Goal: Task Accomplishment & Management: Manage account settings

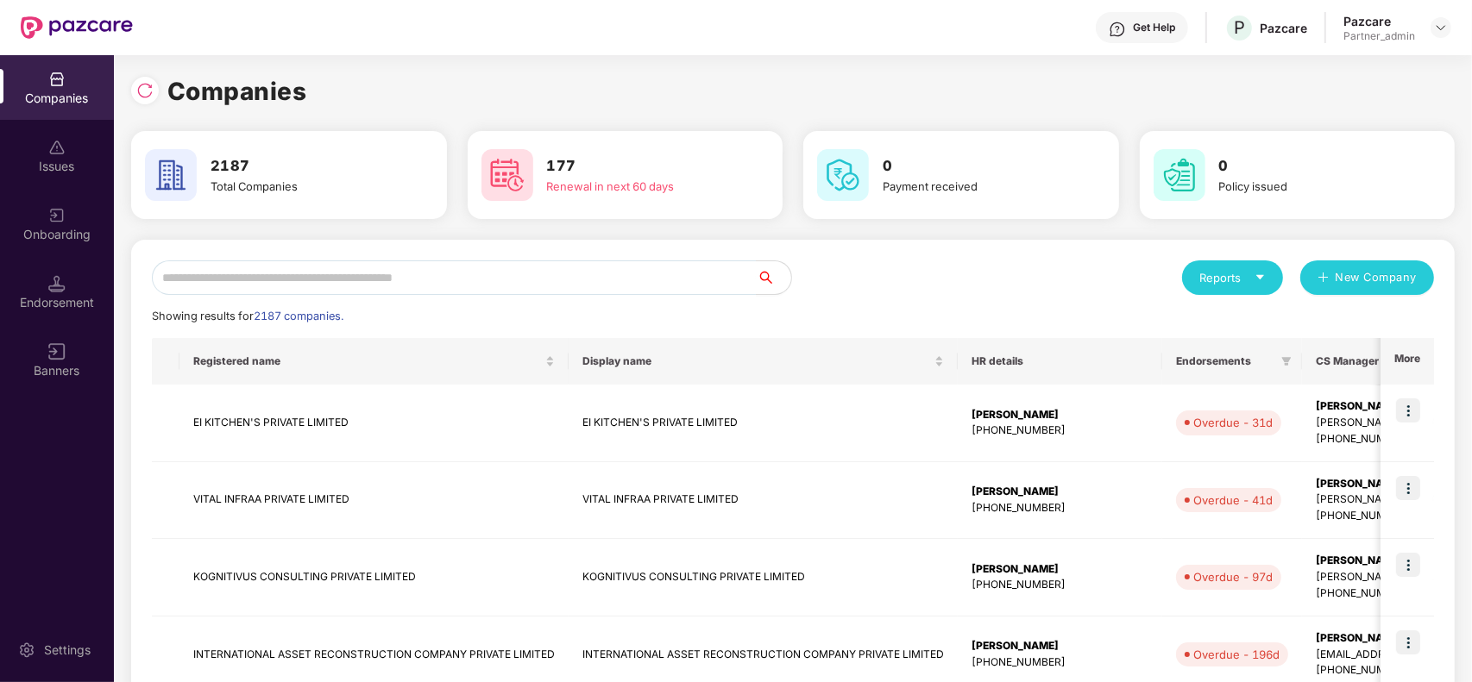
click at [1432, 37] on div at bounding box center [1440, 27] width 21 height 21
click at [1437, 31] on img at bounding box center [1441, 28] width 14 height 14
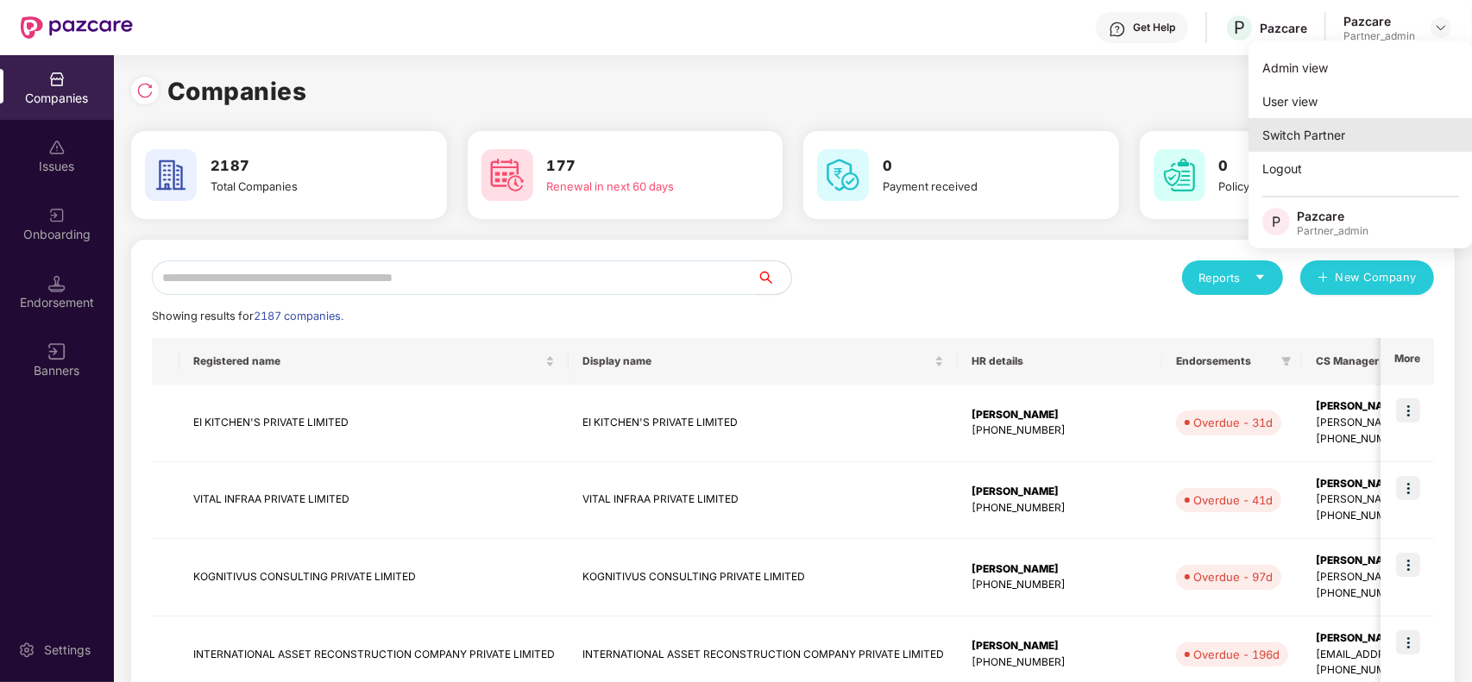
click at [1341, 136] on div "Switch Partner" at bounding box center [1360, 135] width 224 height 34
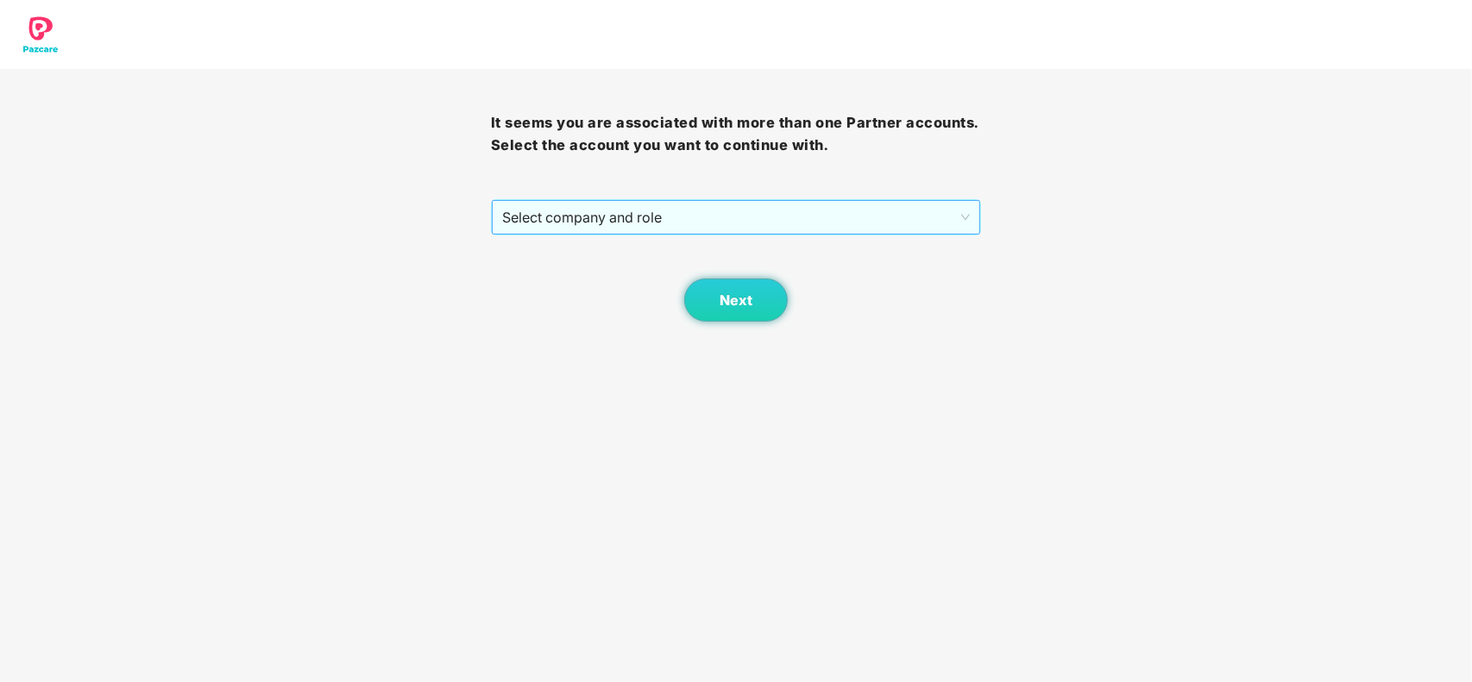
click at [846, 204] on span "Select company and role" at bounding box center [736, 217] width 468 height 33
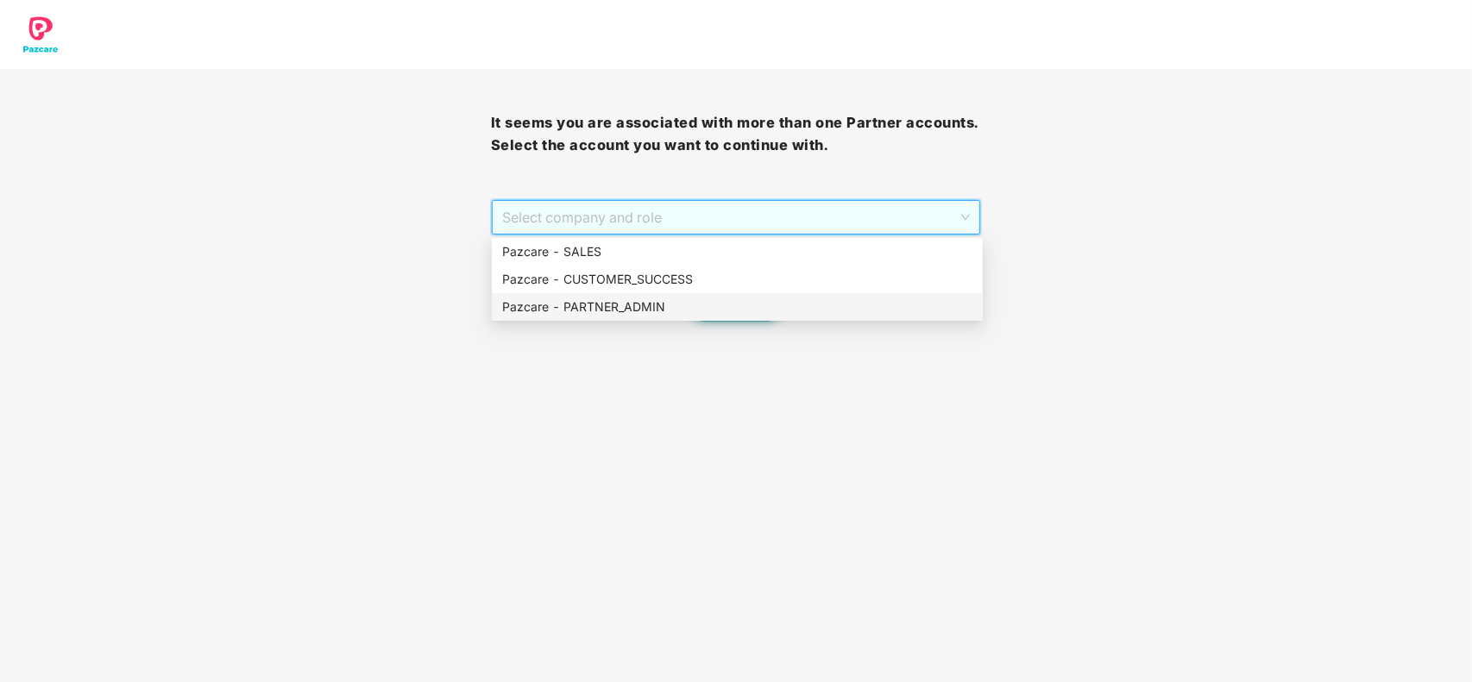
click at [670, 293] on div "Pazcare - PARTNER_ADMIN" at bounding box center [737, 307] width 491 height 28
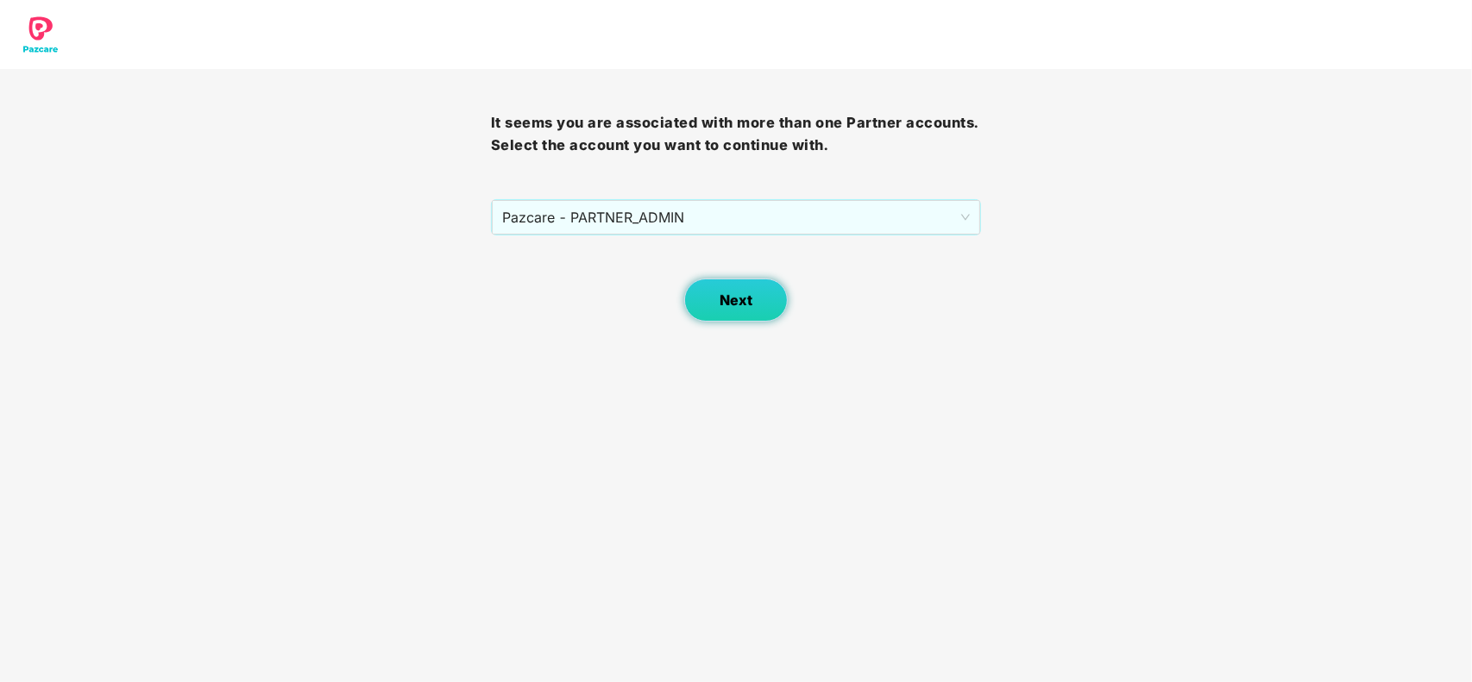
click at [726, 298] on span "Next" at bounding box center [735, 300] width 33 height 16
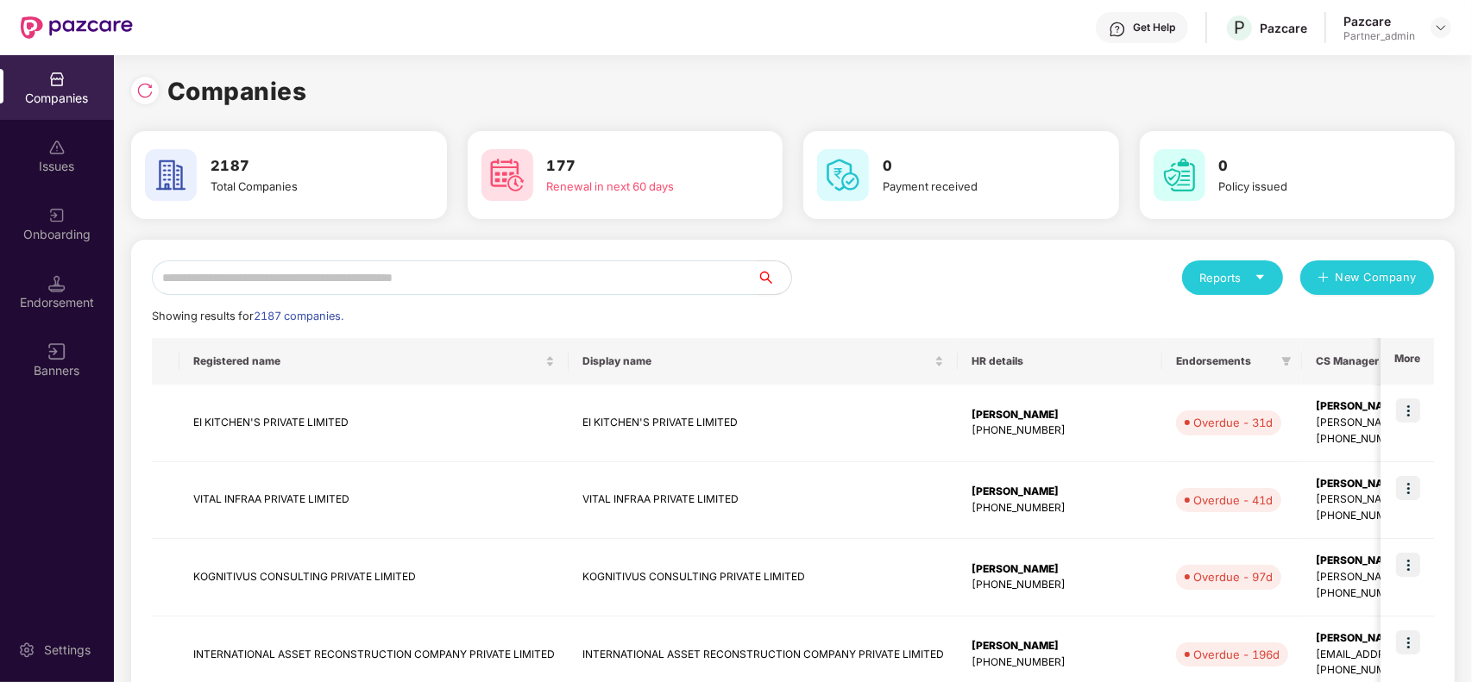
click at [512, 261] on input "text" at bounding box center [454, 278] width 605 height 35
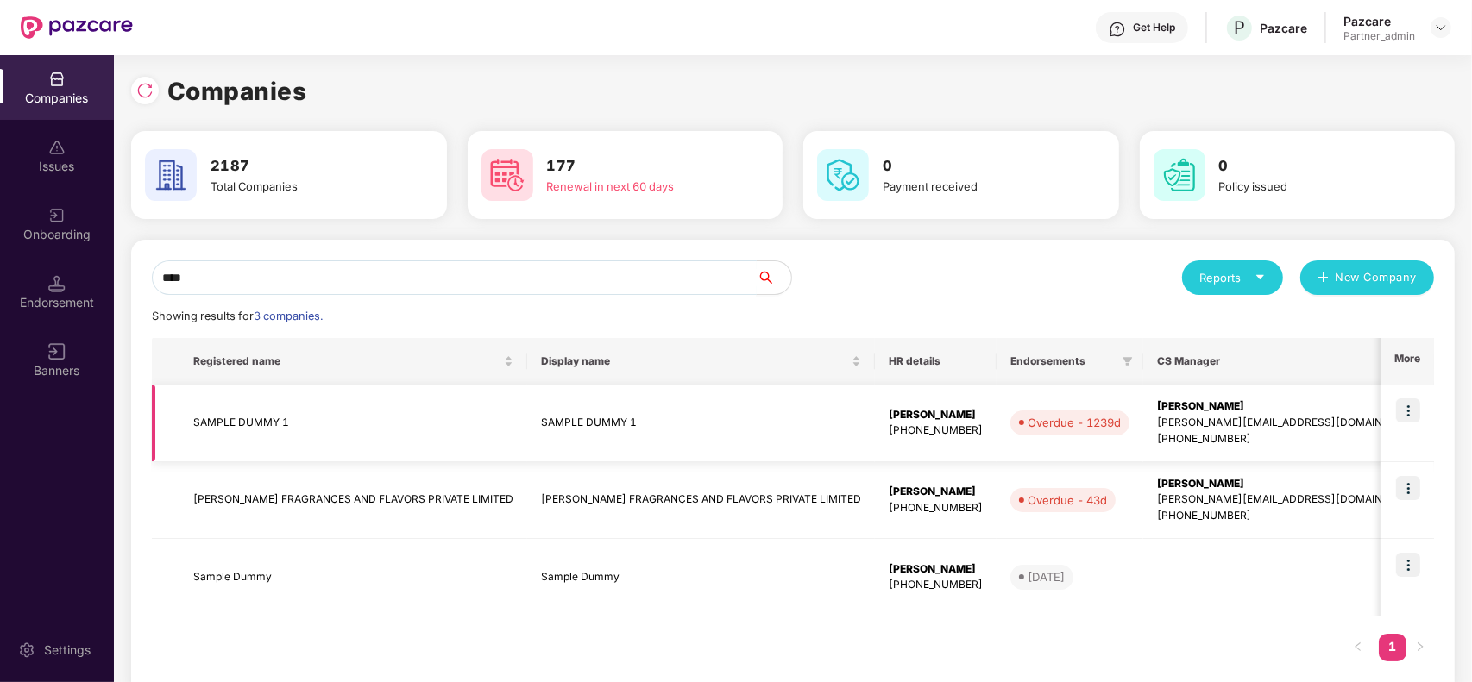
type input "****"
click at [1435, 407] on td "GMC" at bounding box center [1501, 424] width 133 height 78
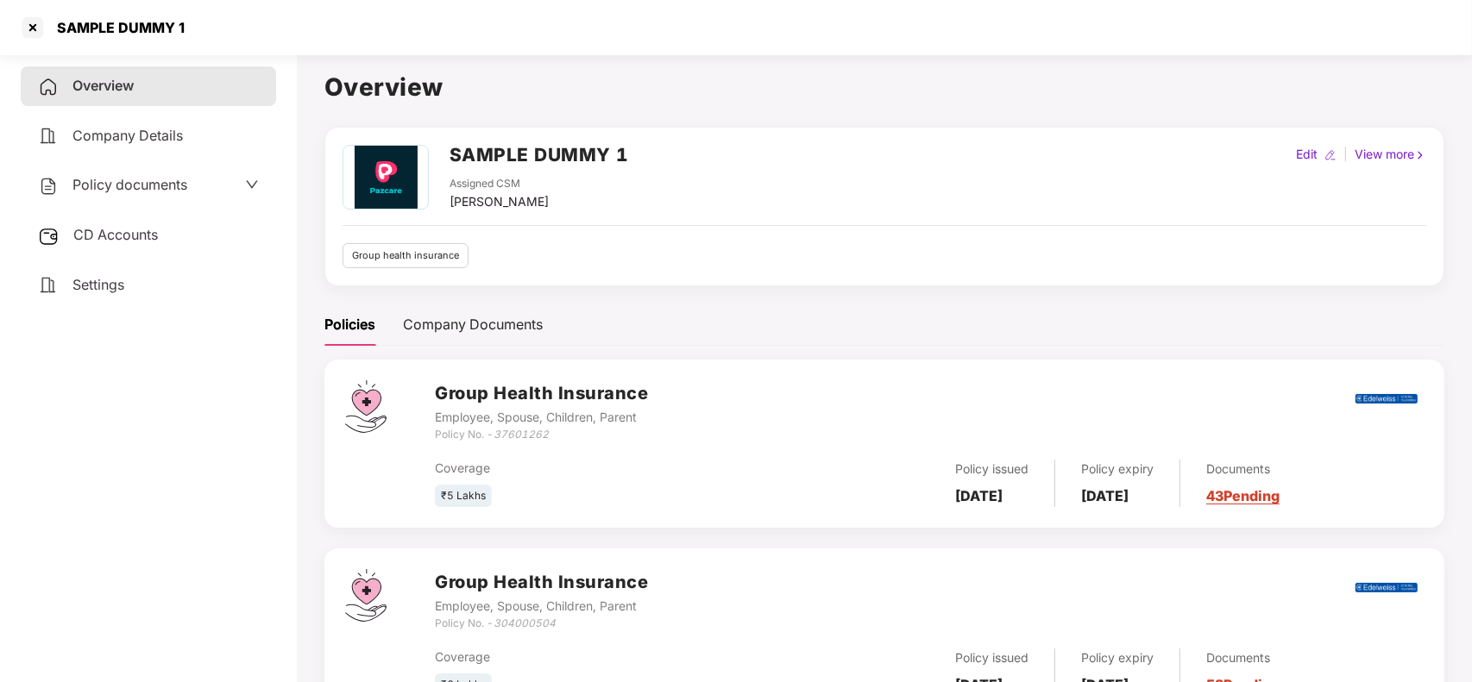
click at [1321, 160] on div at bounding box center [1330, 154] width 19 height 19
select select "****"
select select "**********"
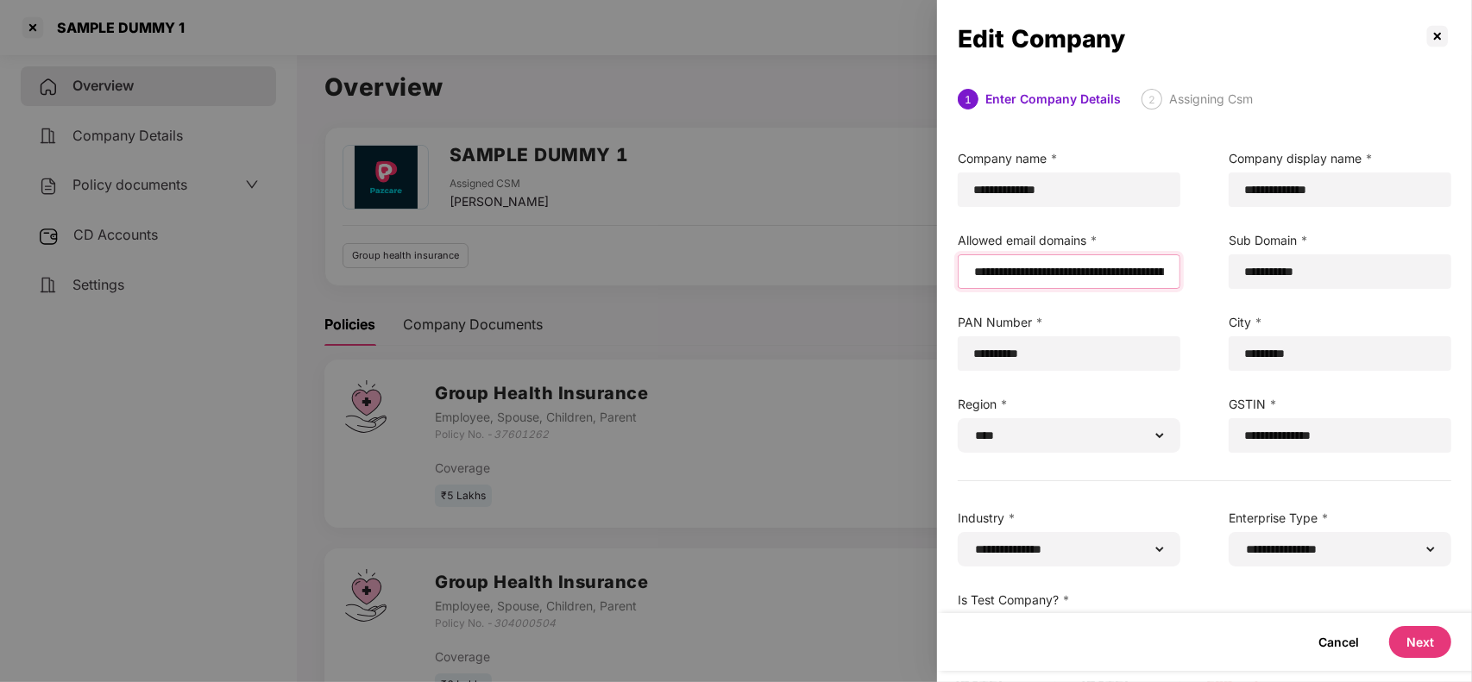
click at [972, 267] on input "email" at bounding box center [1068, 272] width 193 height 18
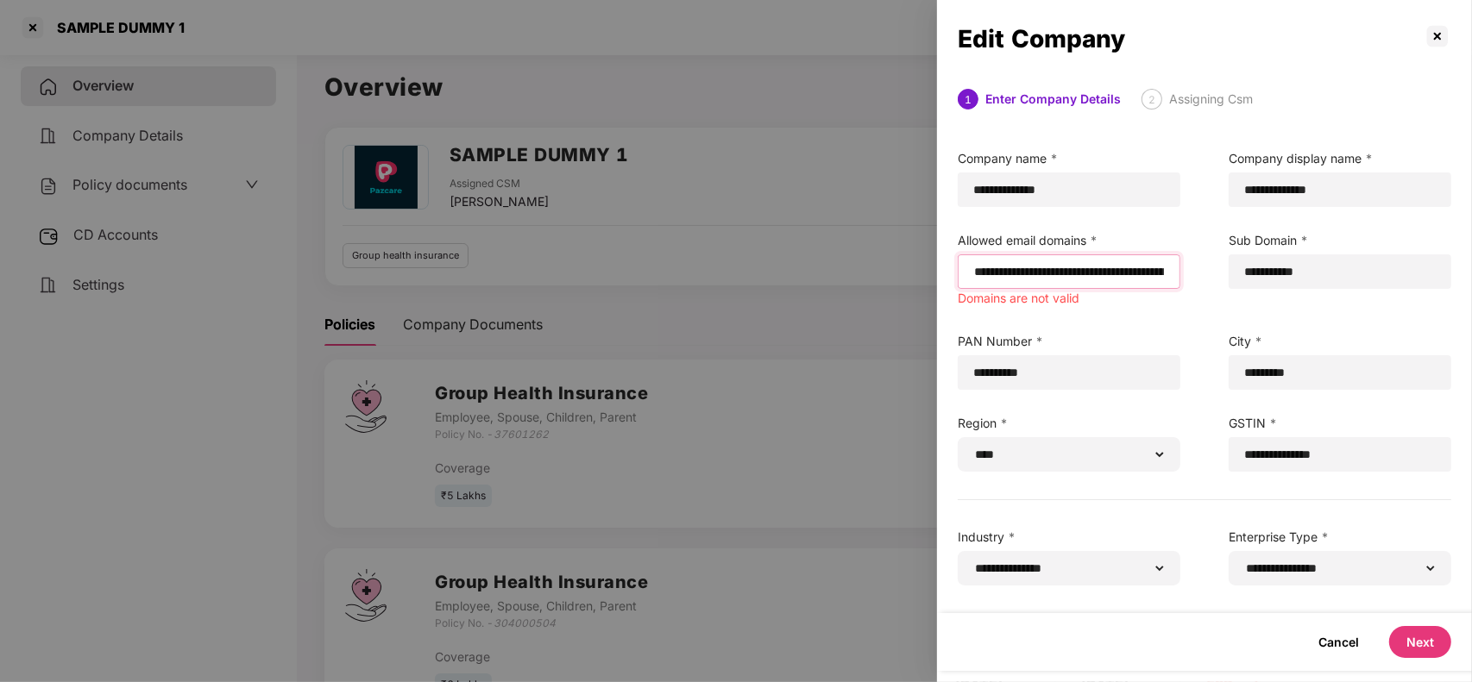
paste input "**********"
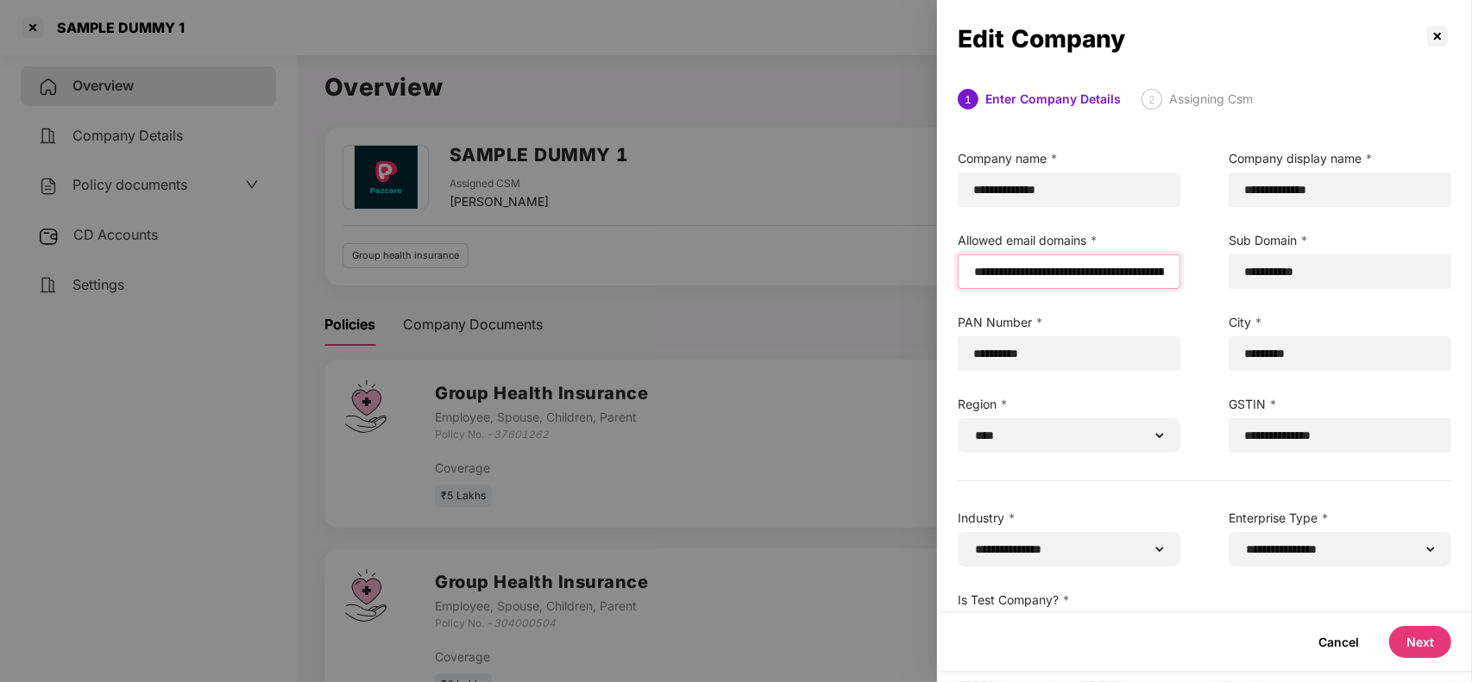
type input "**********"
click at [1416, 632] on button "Next" at bounding box center [1420, 642] width 62 height 32
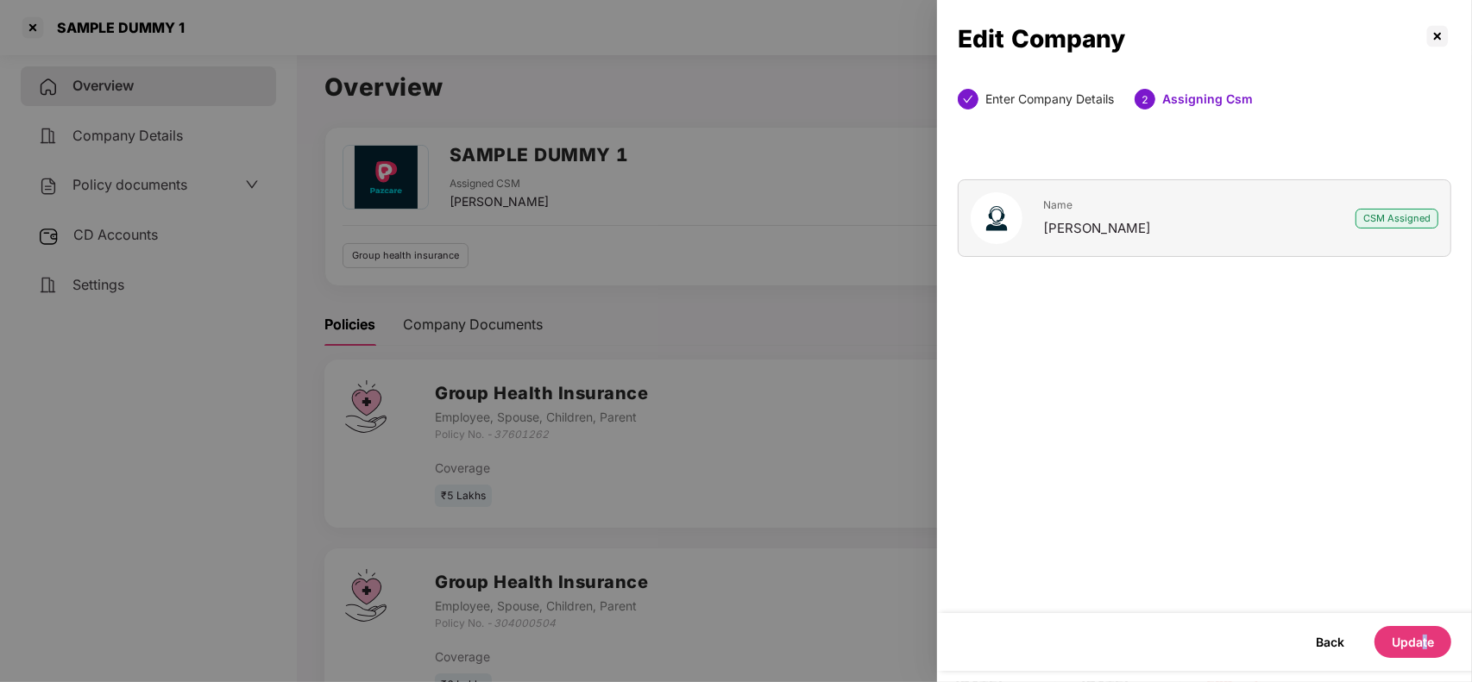
drag, startPoint x: 1421, startPoint y: 658, endPoint x: 1429, endPoint y: 638, distance: 21.6
click at [1429, 638] on div "Back Update" at bounding box center [1204, 642] width 535 height 58
click at [1429, 638] on button "Update" at bounding box center [1412, 642] width 77 height 32
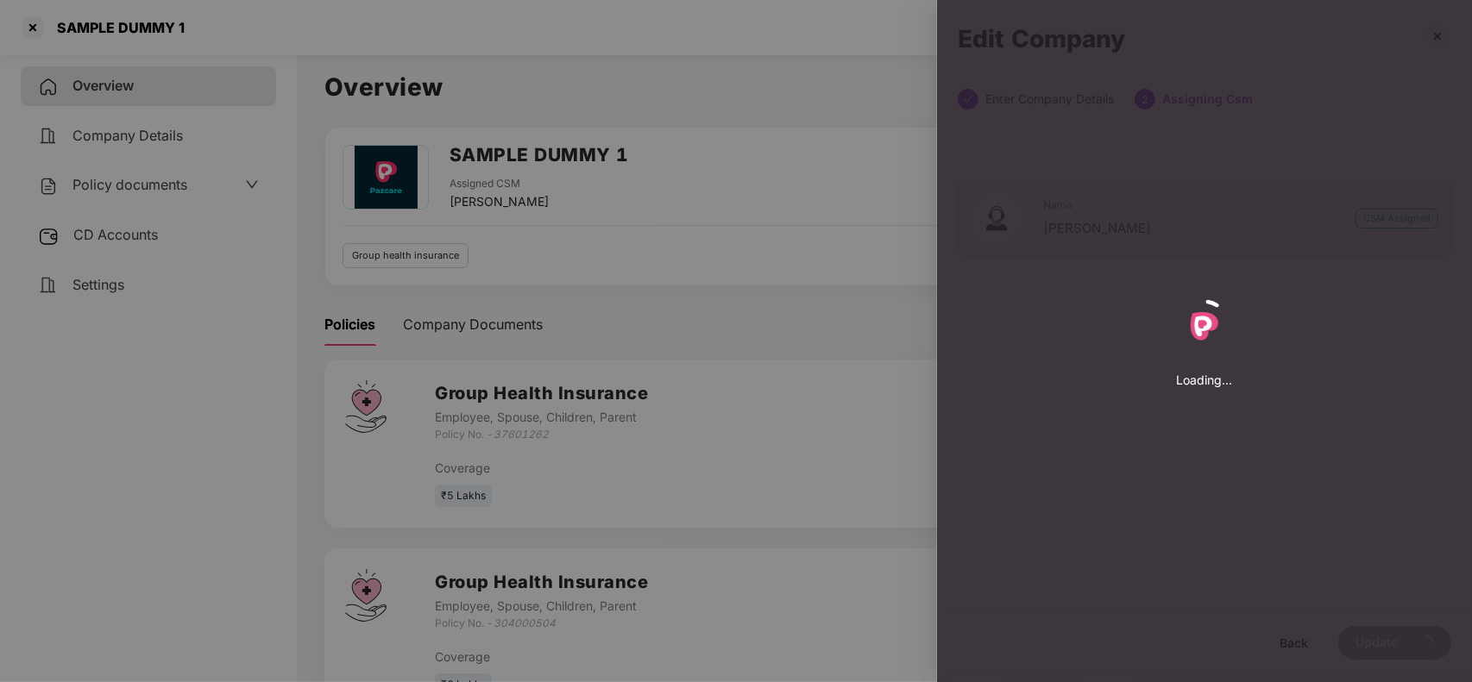
select select "****"
select select "**********"
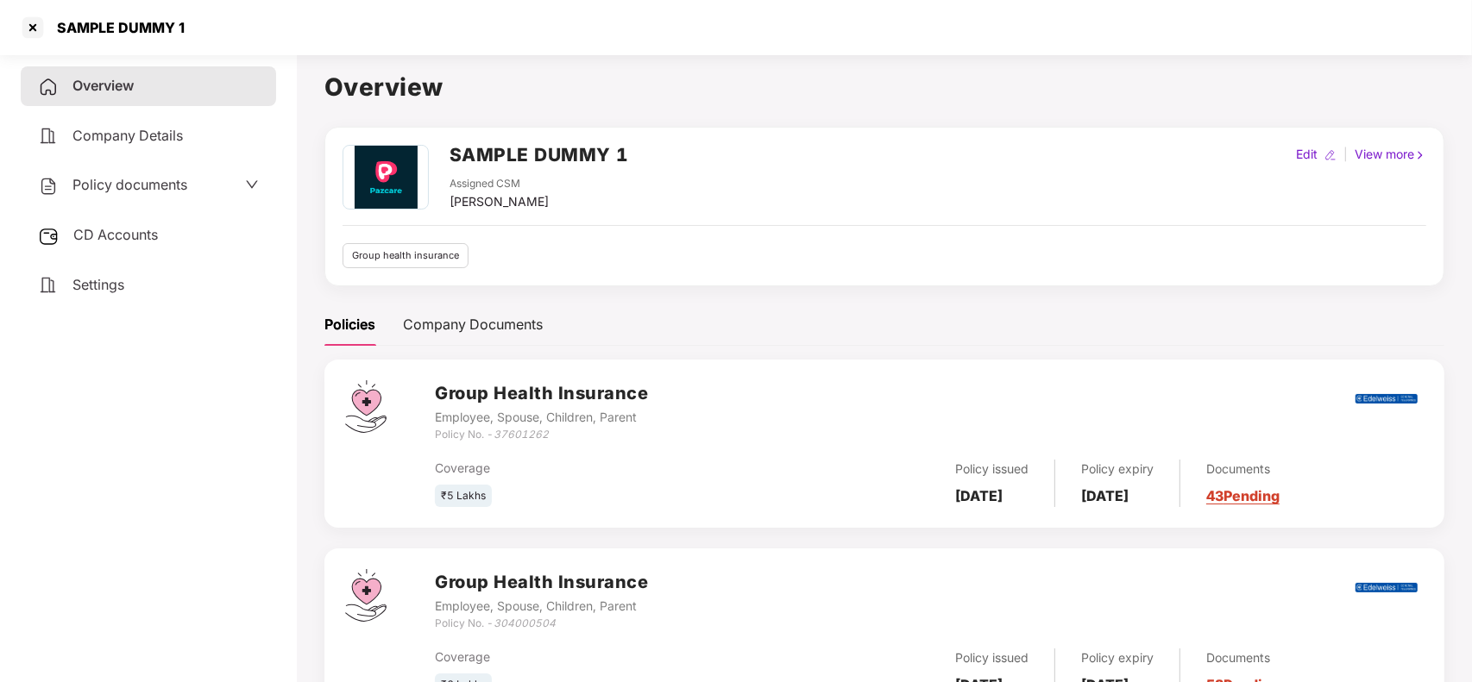
click at [17, 33] on div "SAMPLE DUMMY 1" at bounding box center [736, 27] width 1472 height 55
click at [33, 28] on div at bounding box center [33, 28] width 28 height 28
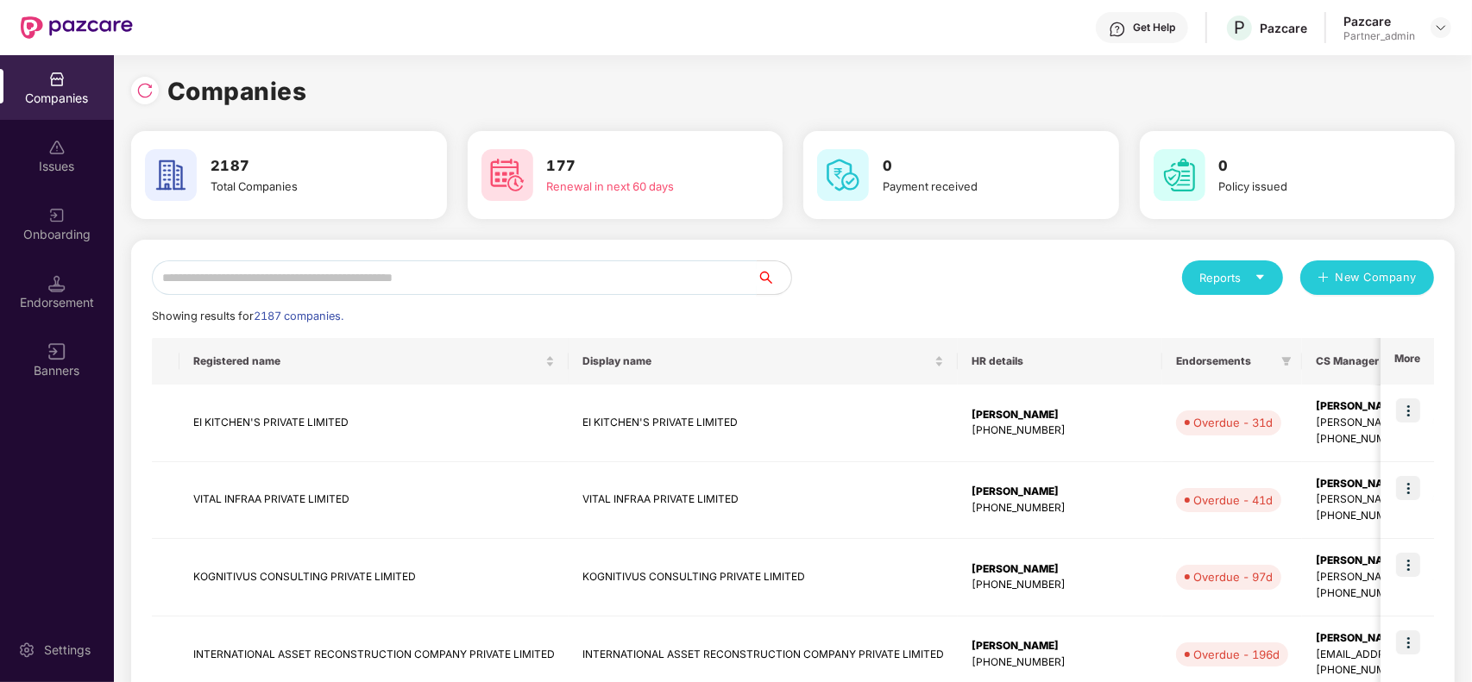
click at [612, 268] on input "text" at bounding box center [454, 278] width 605 height 35
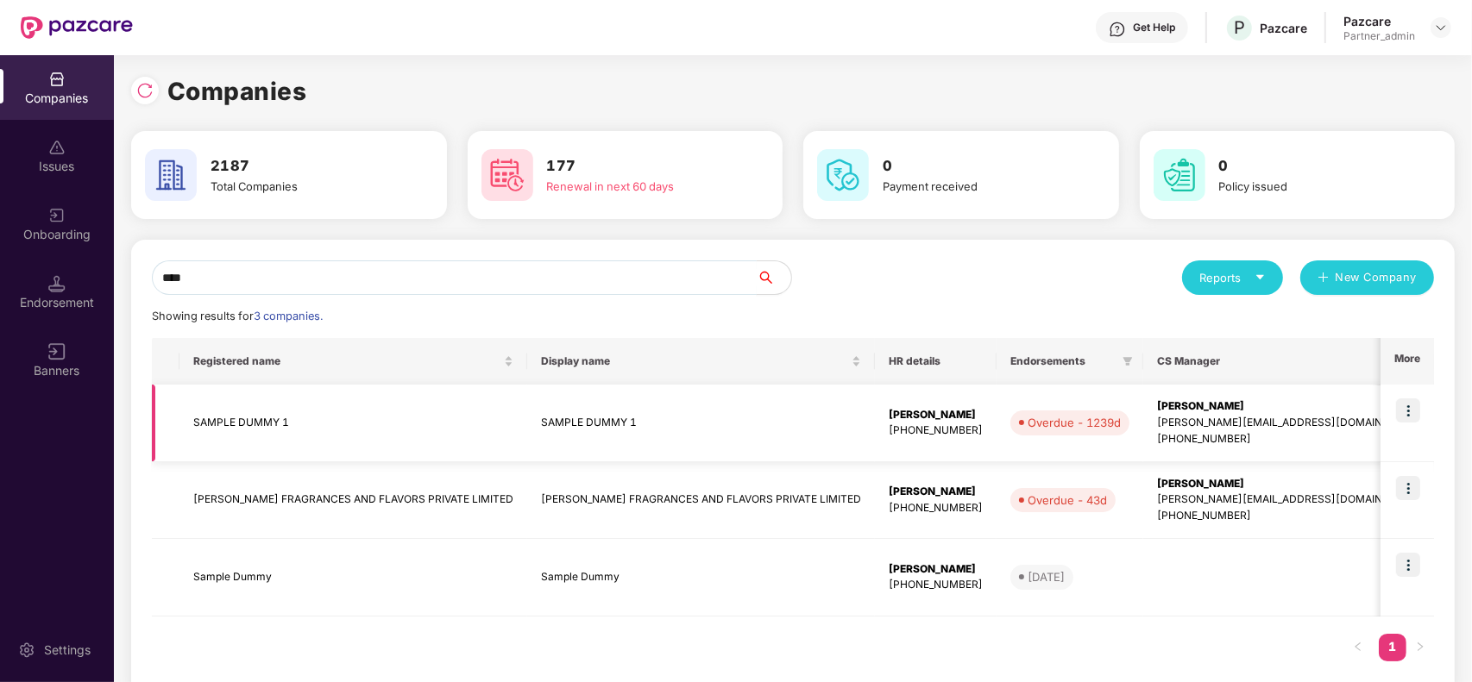
type input "****"
click at [1412, 427] on td at bounding box center [1406, 424] width 53 height 78
click at [1413, 411] on img at bounding box center [1408, 411] width 24 height 24
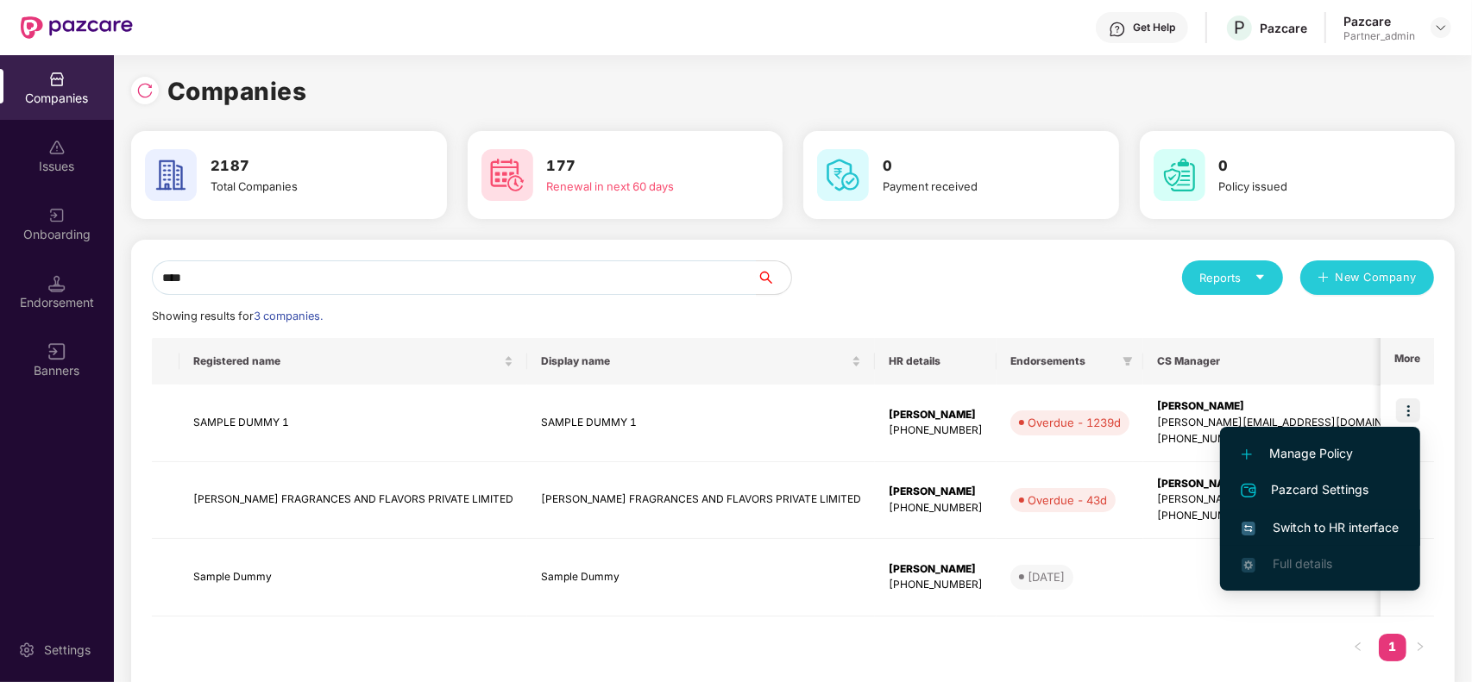
click at [1291, 526] on span "Switch to HR interface" at bounding box center [1319, 527] width 157 height 19
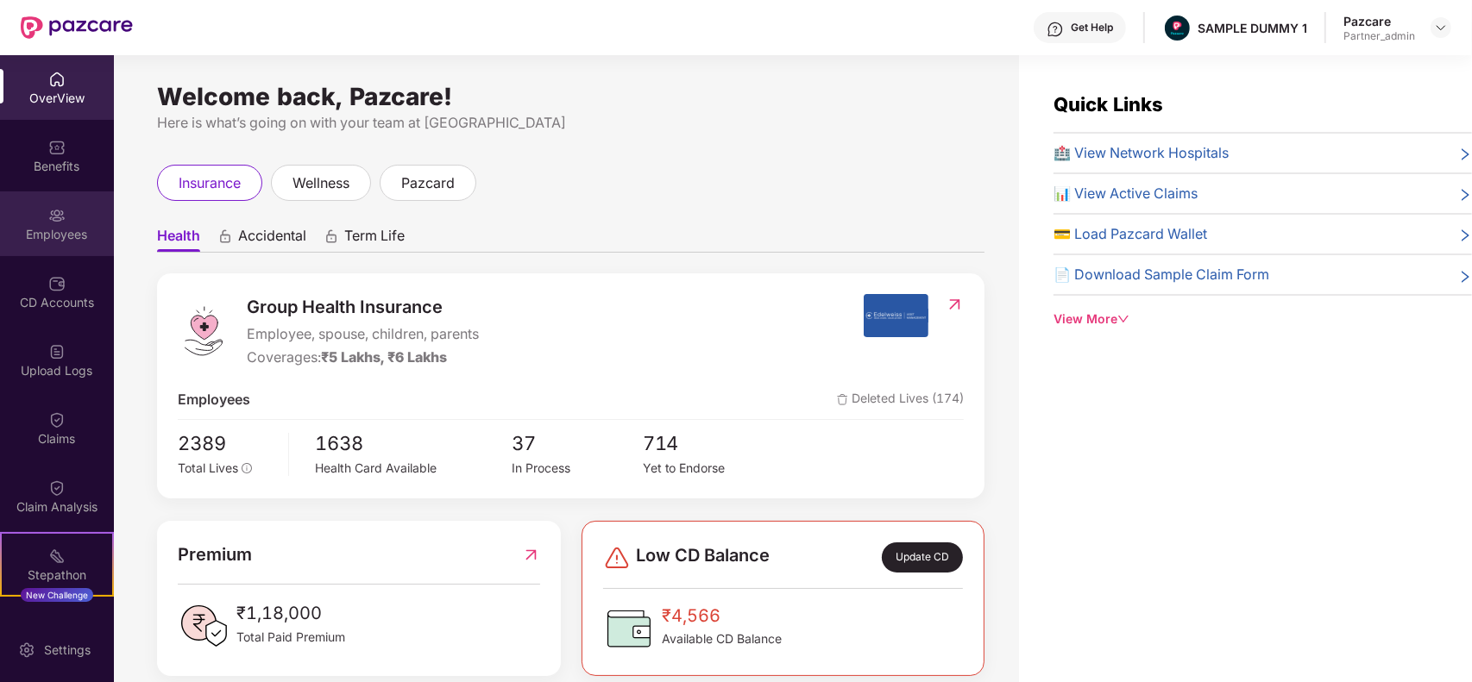
click at [67, 220] on div "Employees" at bounding box center [57, 224] width 114 height 65
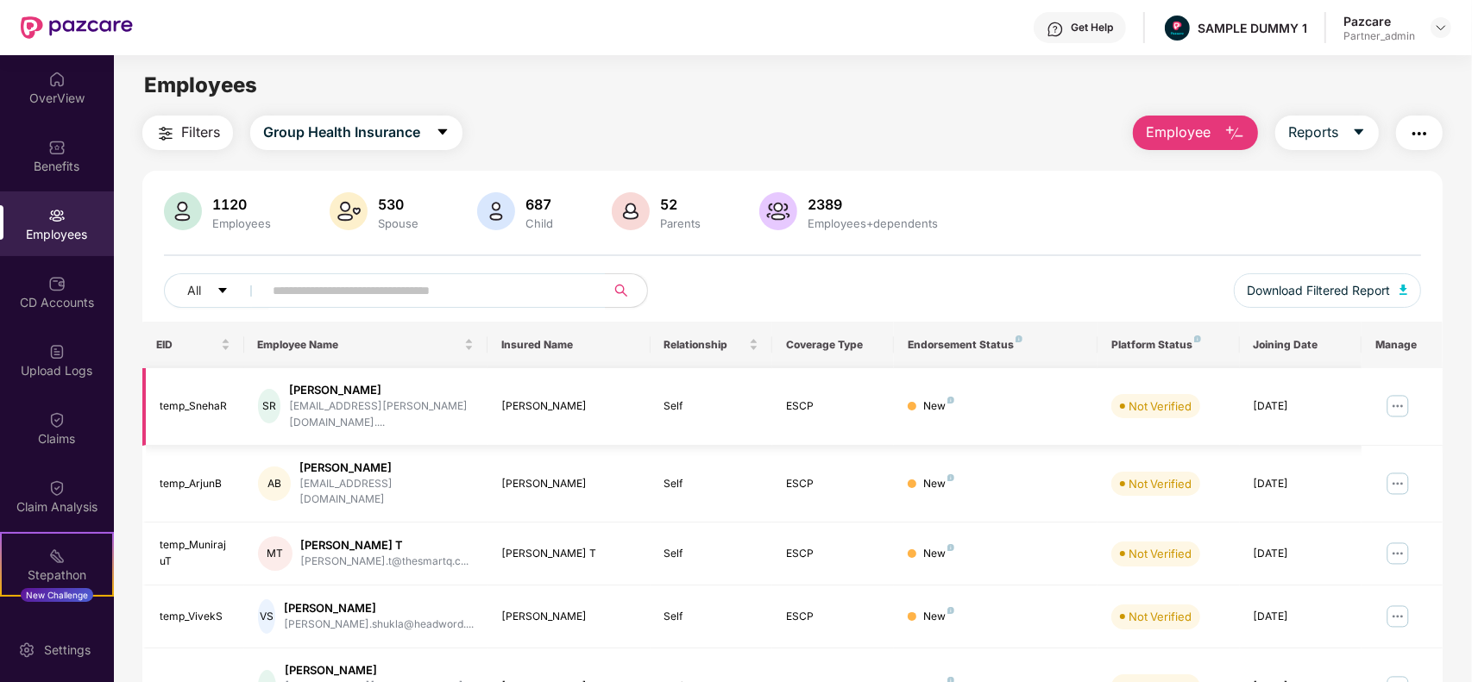
click at [1390, 407] on img at bounding box center [1398, 406] width 28 height 28
click at [1196, 122] on span "Employee" at bounding box center [1178, 133] width 65 height 22
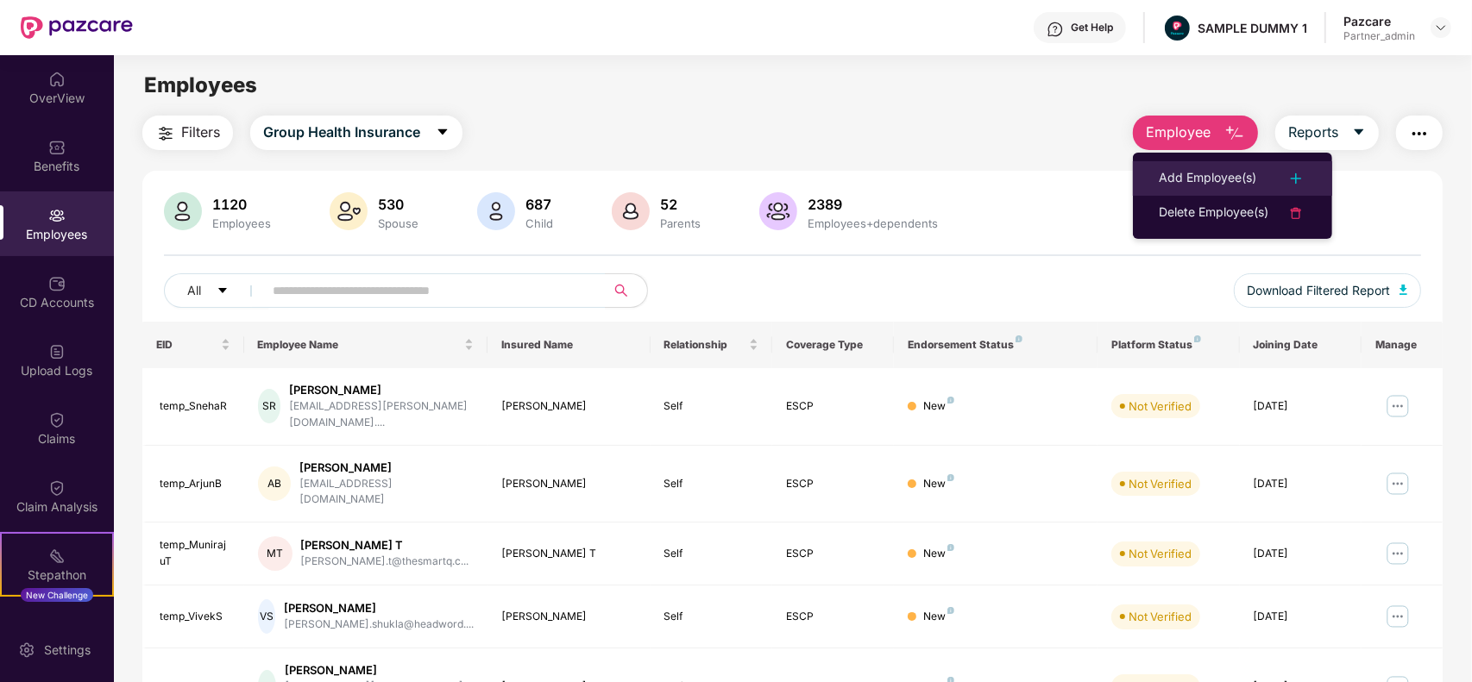
click at [1229, 178] on div "Add Employee(s)" at bounding box center [1206, 178] width 97 height 21
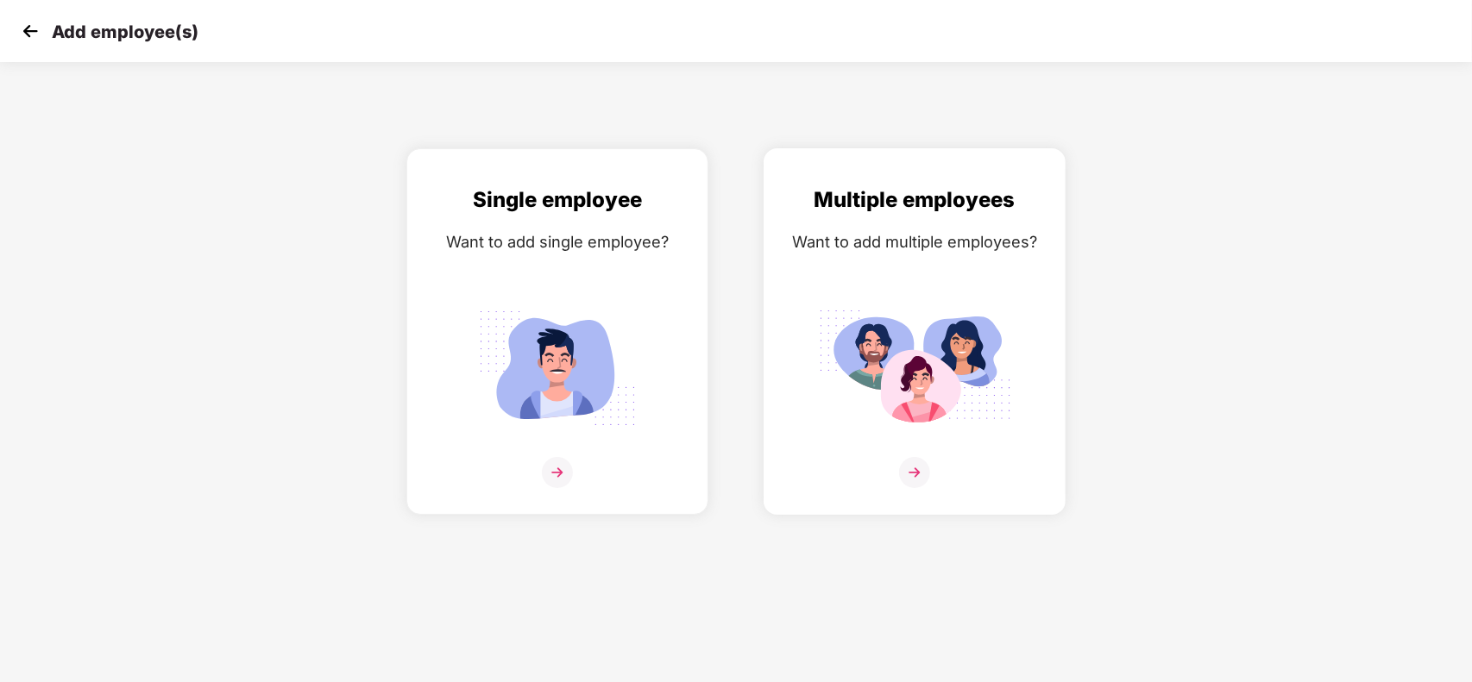
click at [1055, 252] on div "Multiple employees Want to add multiple employees?" at bounding box center [914, 331] width 302 height 367
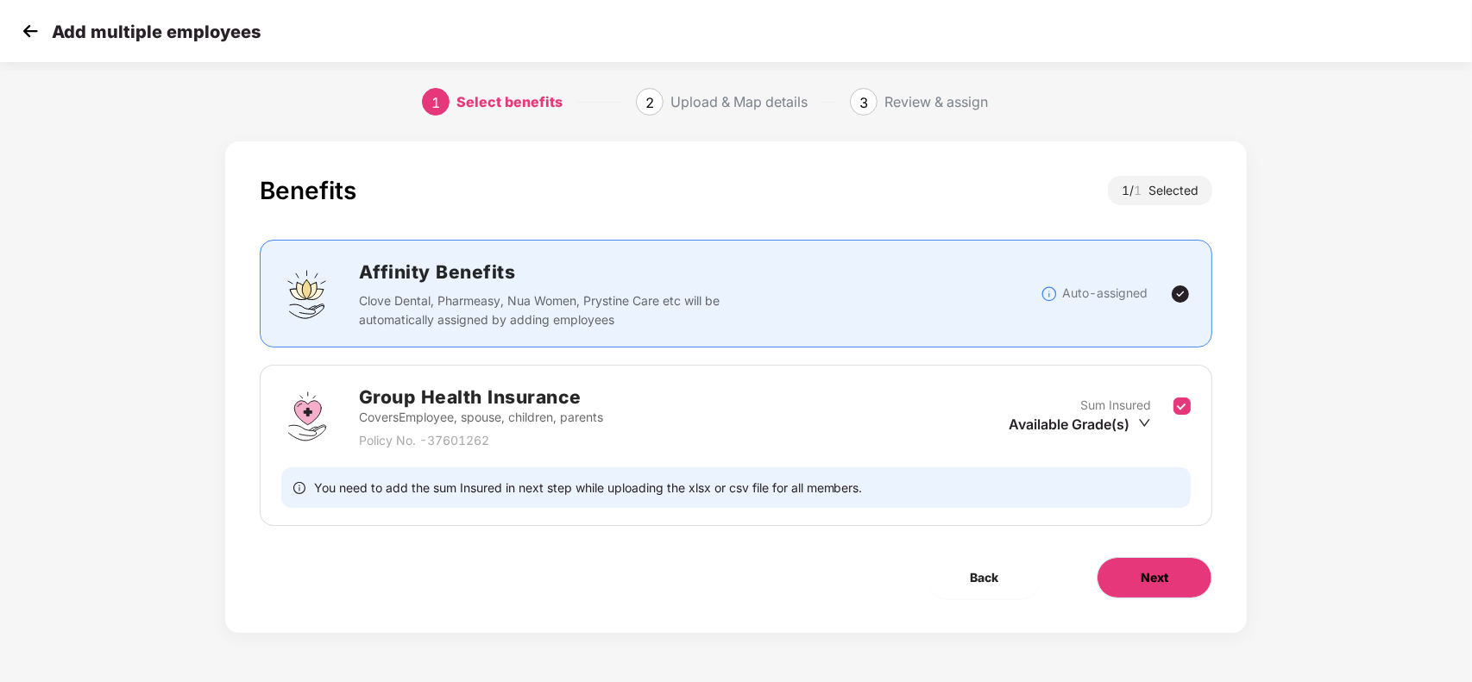
click at [1132, 557] on button "Next" at bounding box center [1154, 577] width 116 height 41
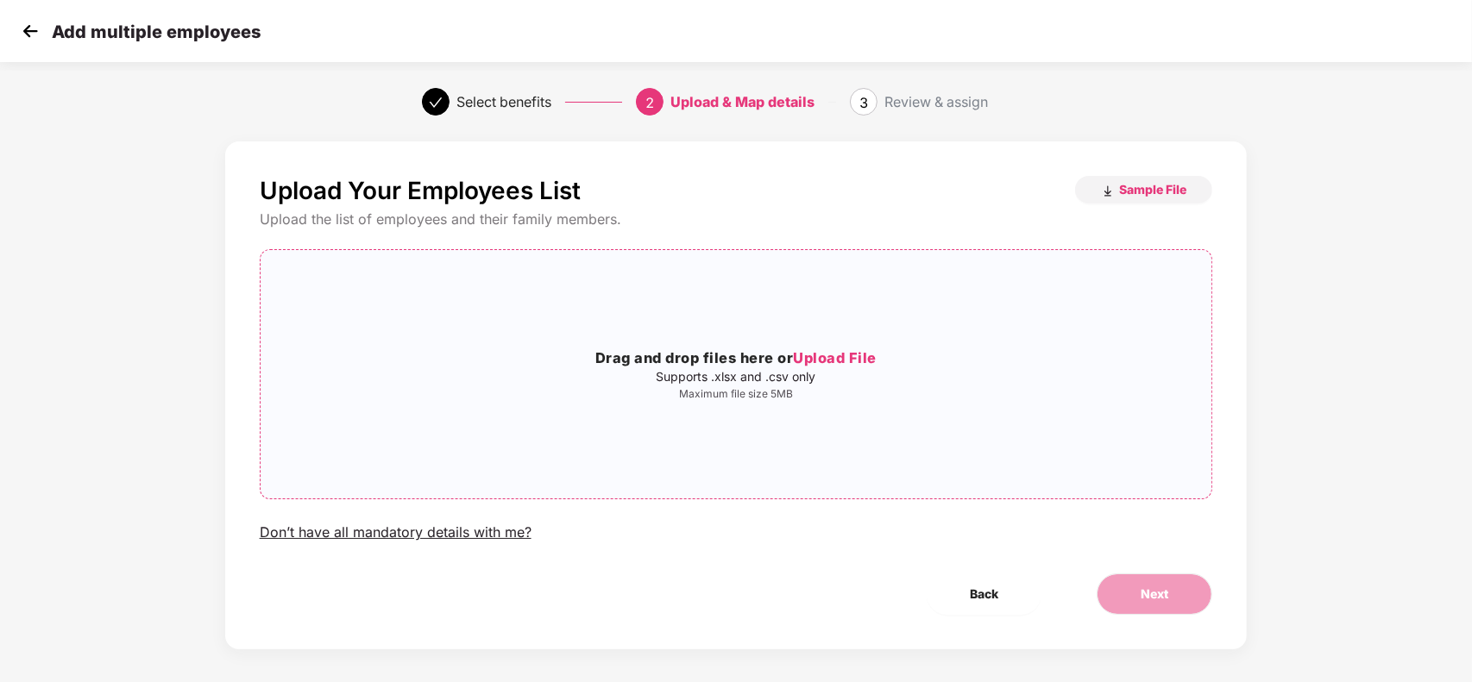
click at [792, 423] on div "Drag and drop files here or Upload File Supports .xlsx and .csv only Maximum fi…" at bounding box center [736, 374] width 951 height 221
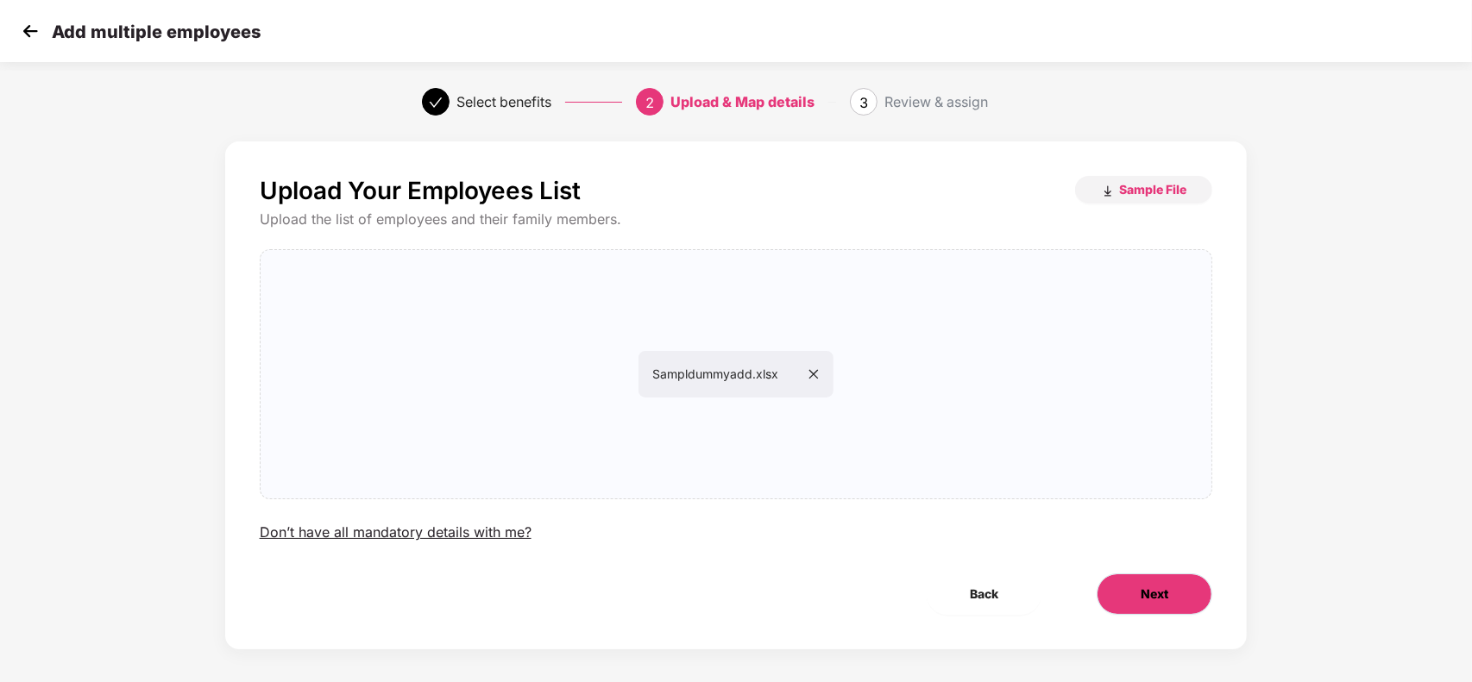
click at [1156, 583] on button "Next" at bounding box center [1154, 594] width 116 height 41
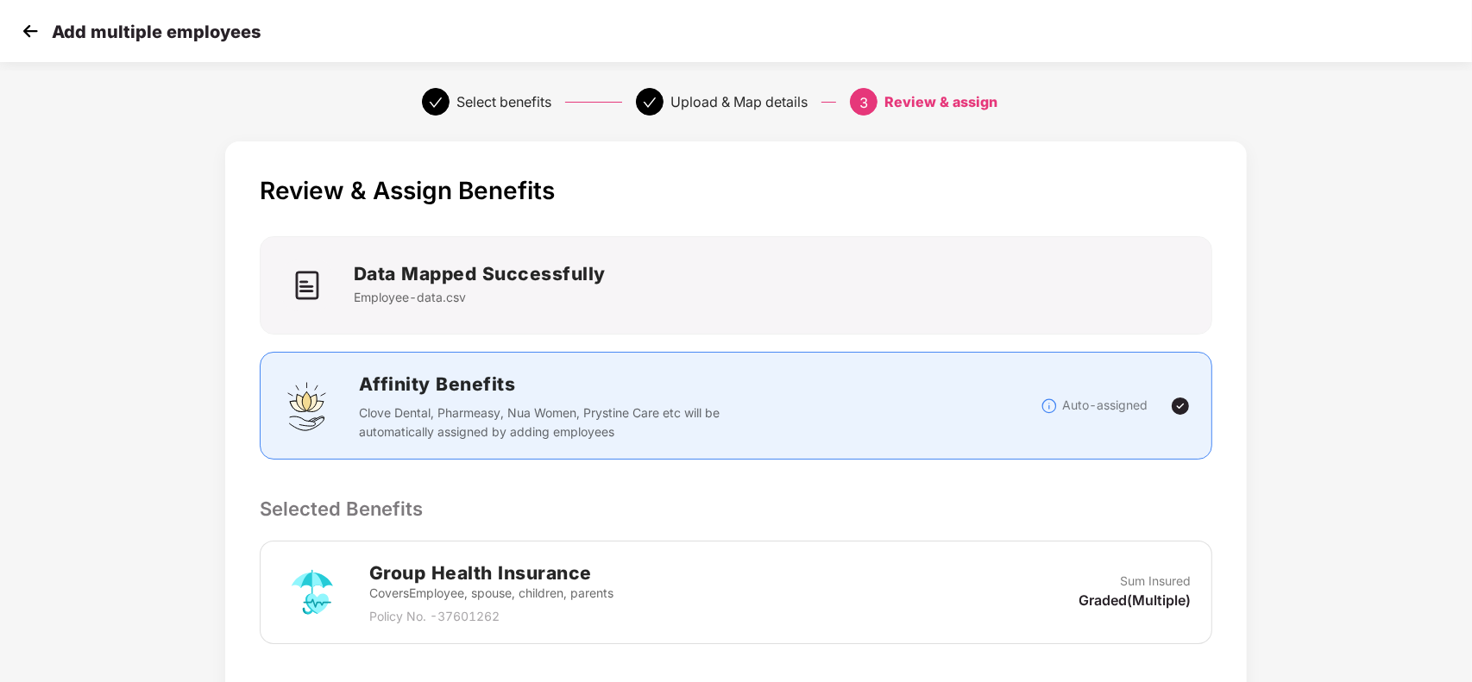
scroll to position [281, 0]
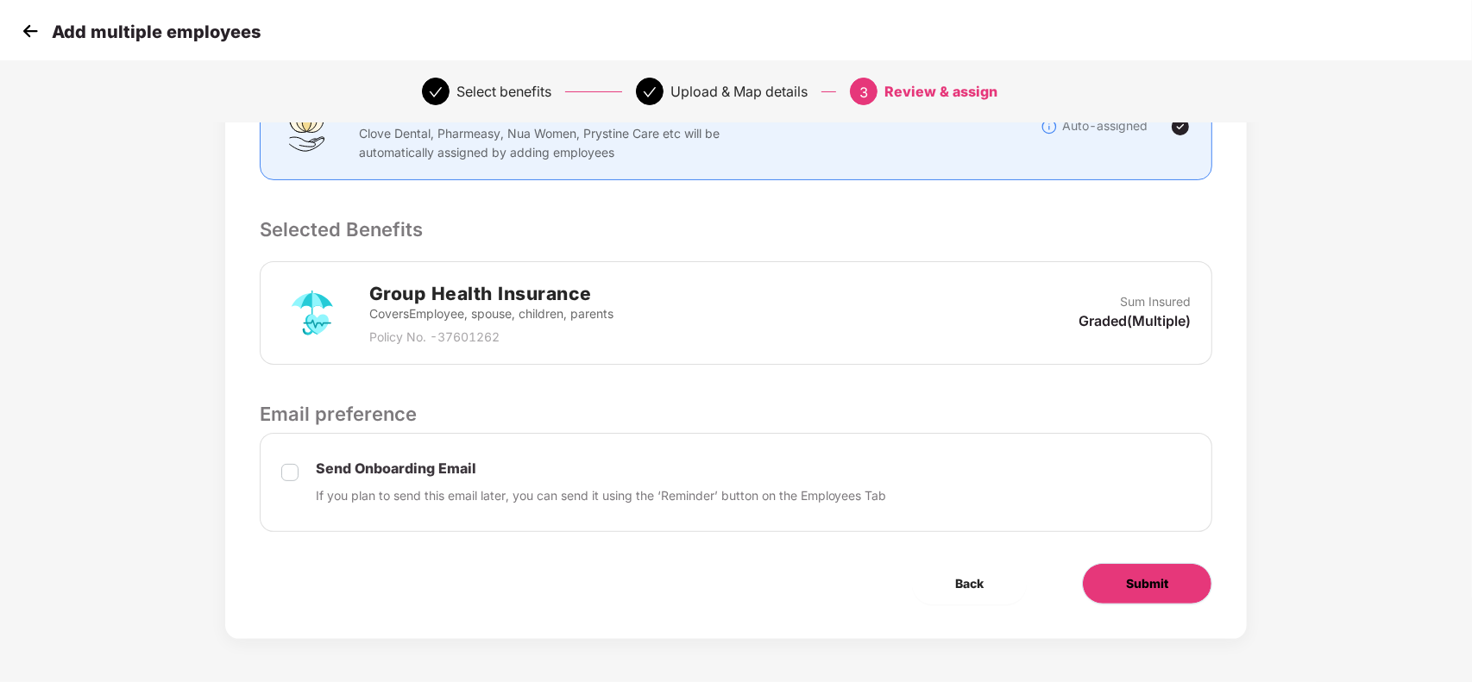
click at [1158, 581] on span "Submit" at bounding box center [1147, 584] width 42 height 19
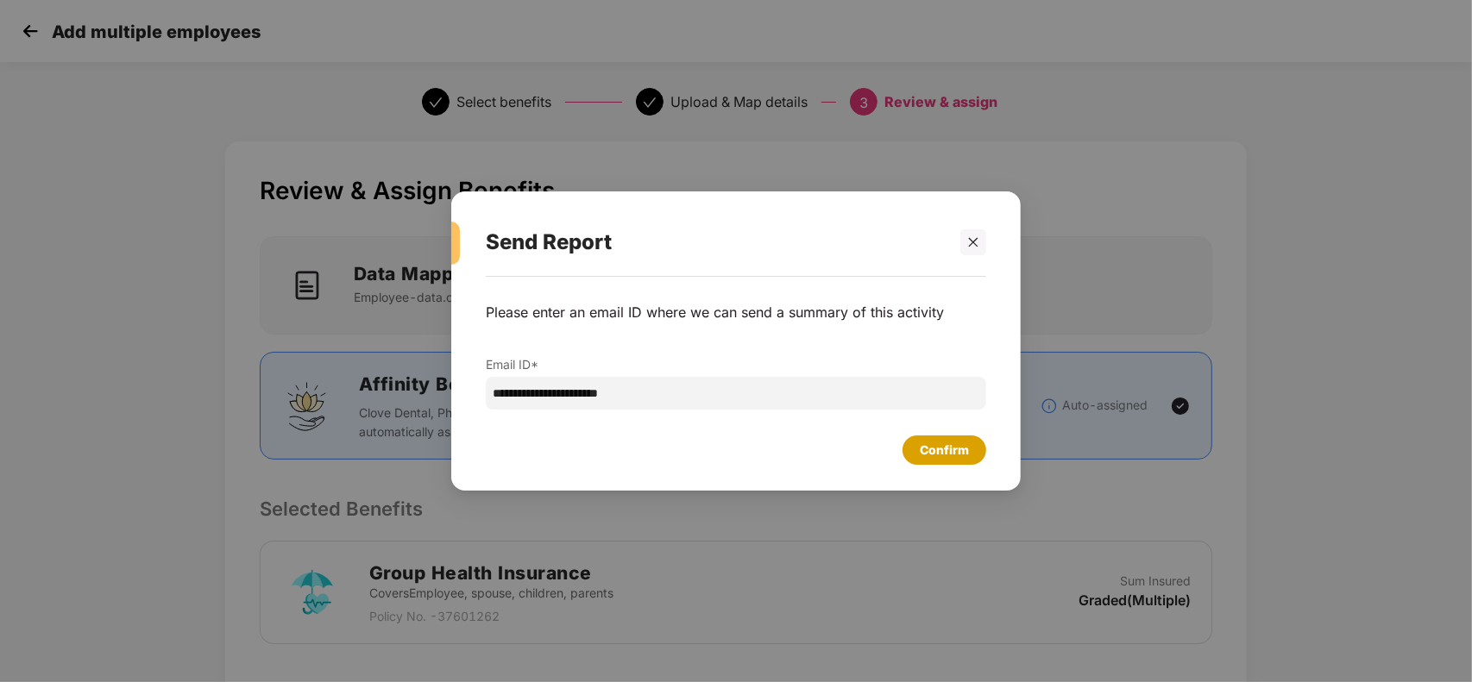
click at [958, 450] on div "Confirm" at bounding box center [944, 450] width 49 height 19
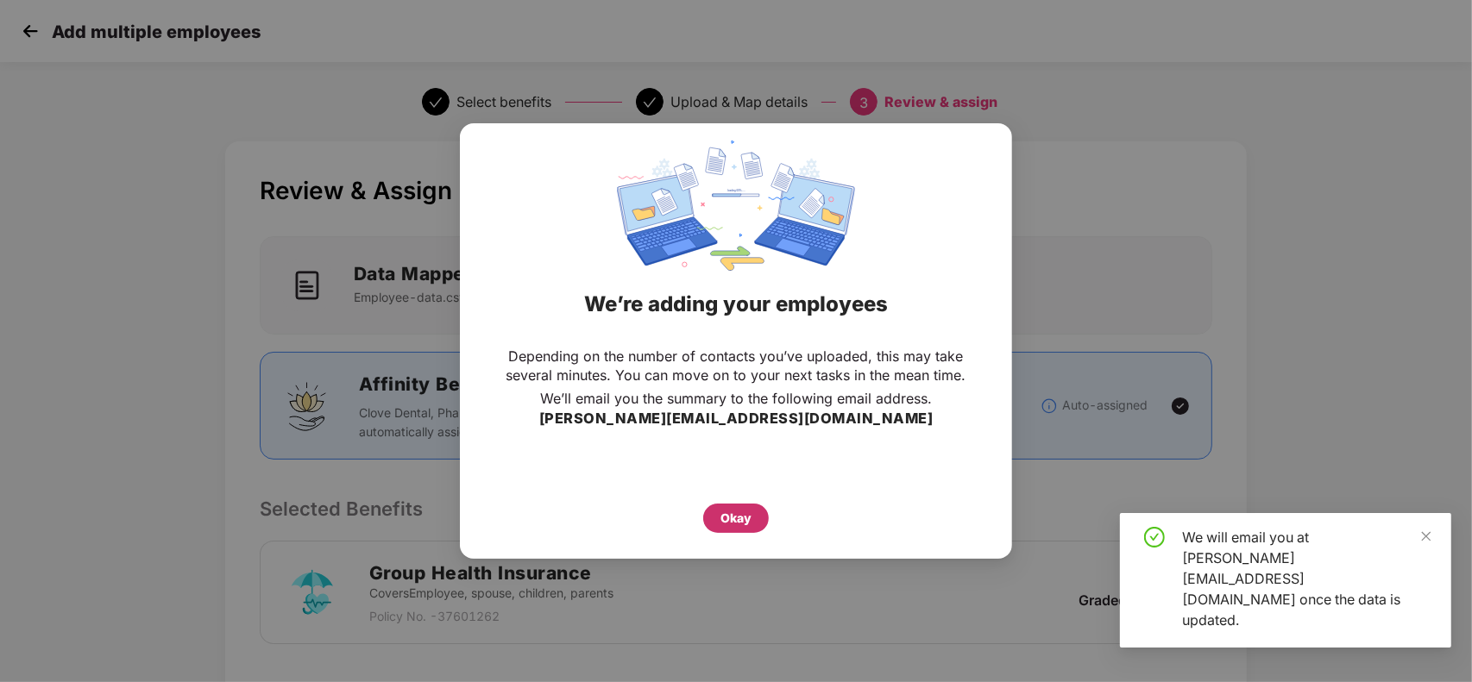
click at [723, 528] on div "Okay" at bounding box center [736, 518] width 66 height 29
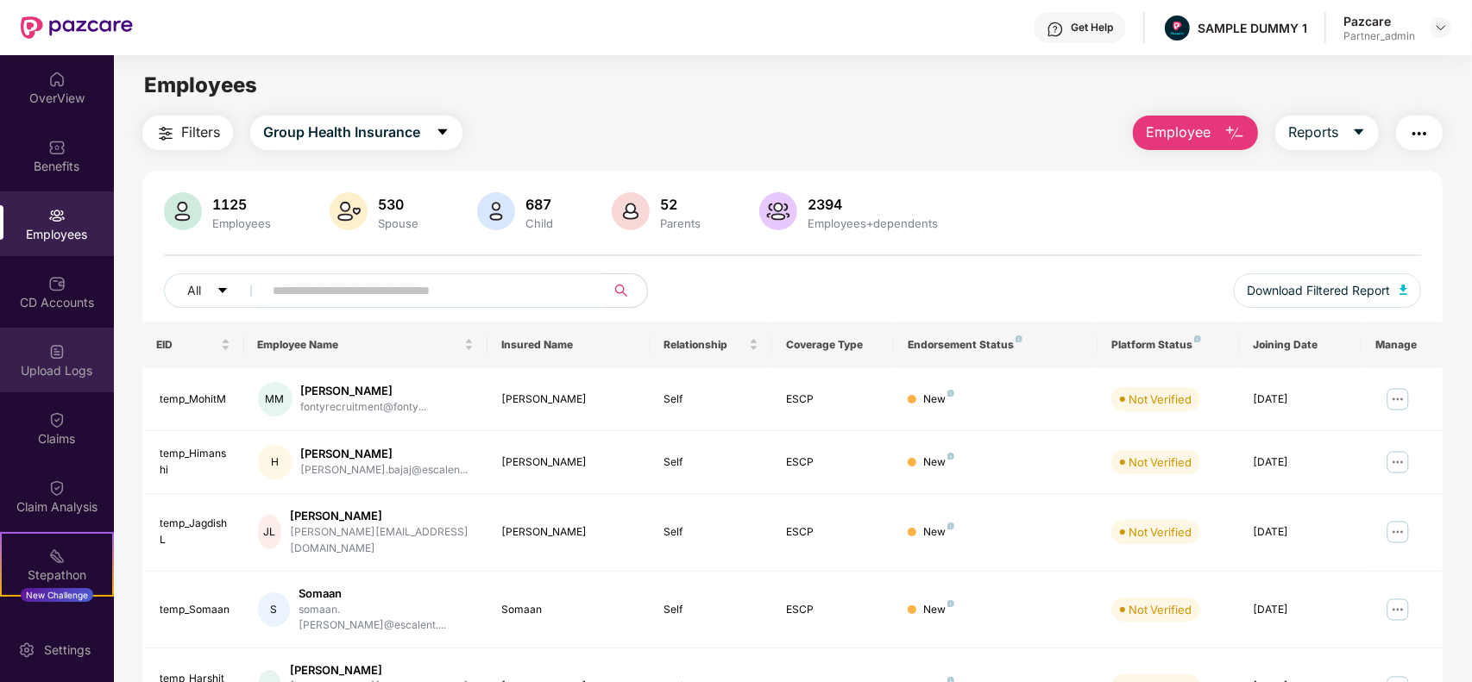
scroll to position [1, 0]
click at [84, 377] on div "Upload Logs" at bounding box center [57, 369] width 114 height 17
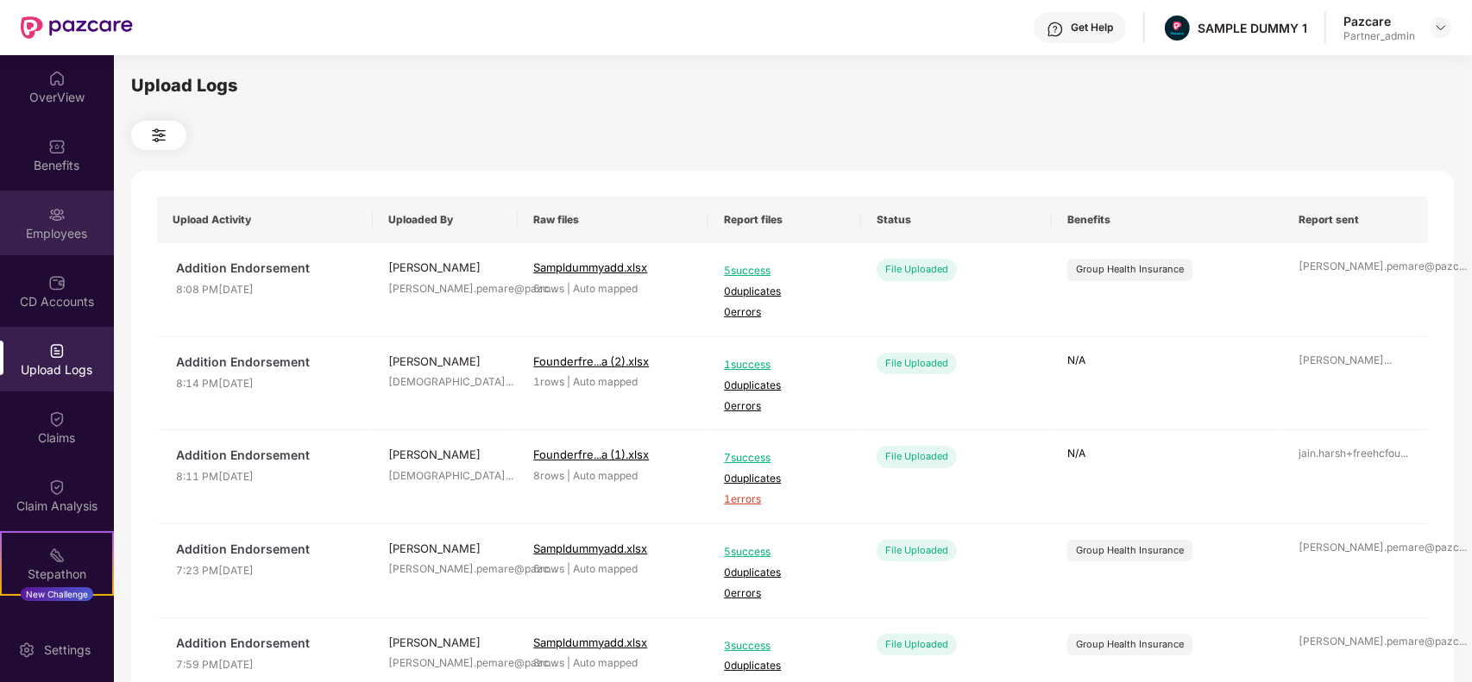
click at [52, 194] on div "Employees" at bounding box center [57, 223] width 114 height 65
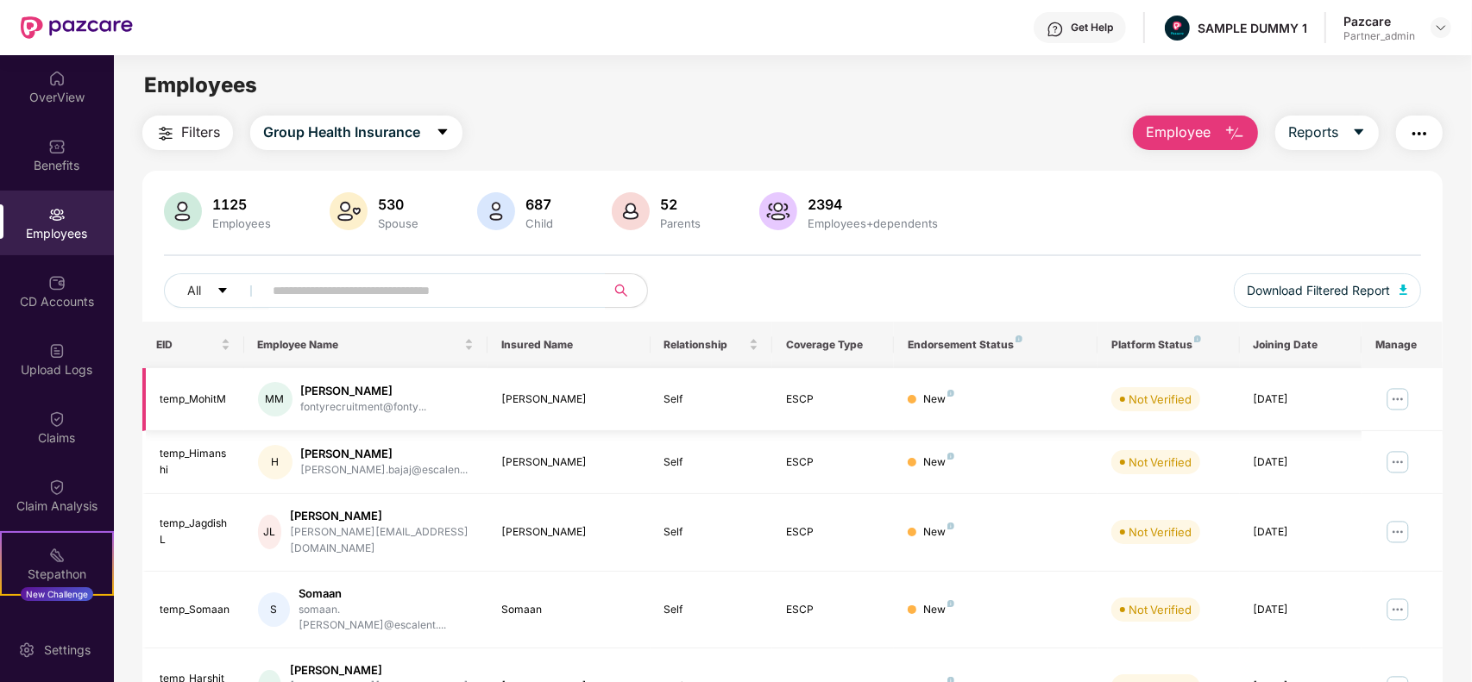
click at [1395, 407] on img at bounding box center [1398, 400] width 28 height 28
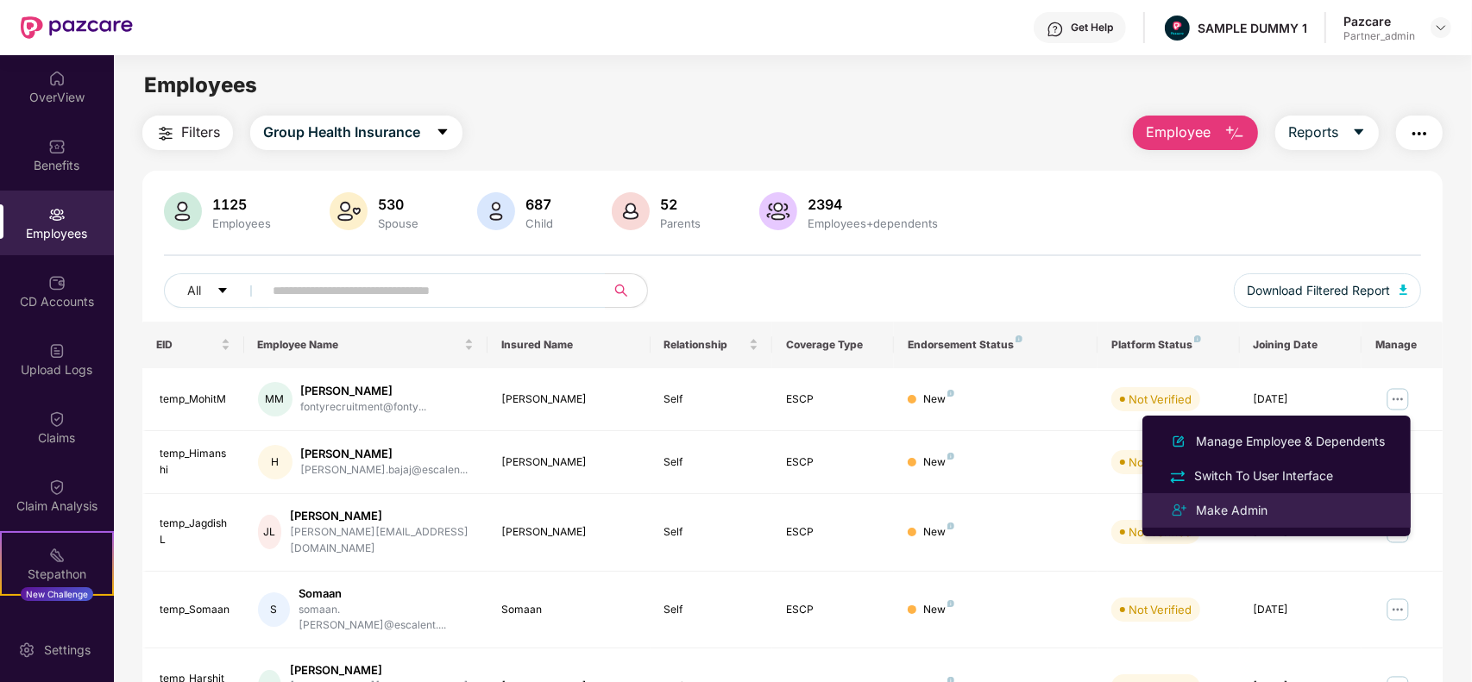
click at [1292, 498] on li "Make Admin" at bounding box center [1276, 510] width 268 height 35
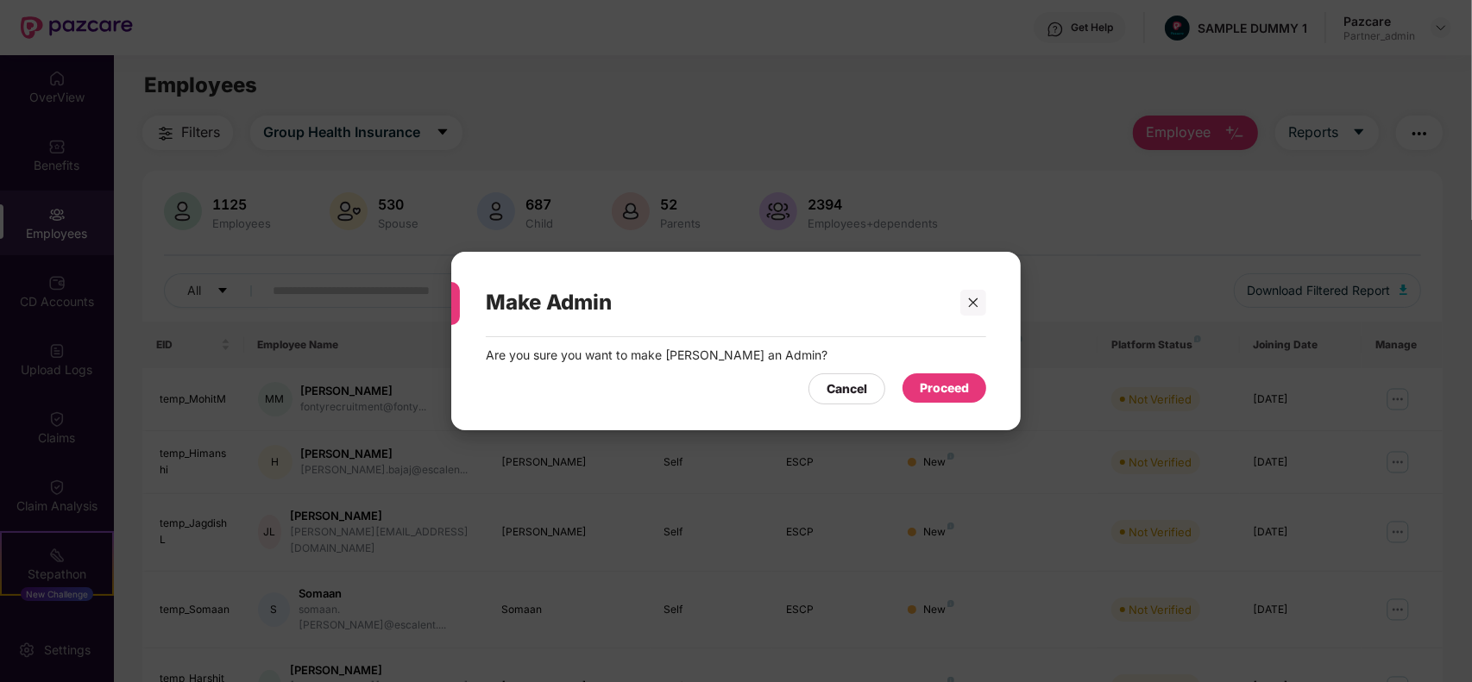
click at [902, 384] on div "Proceed" at bounding box center [944, 389] width 84 height 31
click at [936, 381] on div "Proceed" at bounding box center [944, 388] width 49 height 19
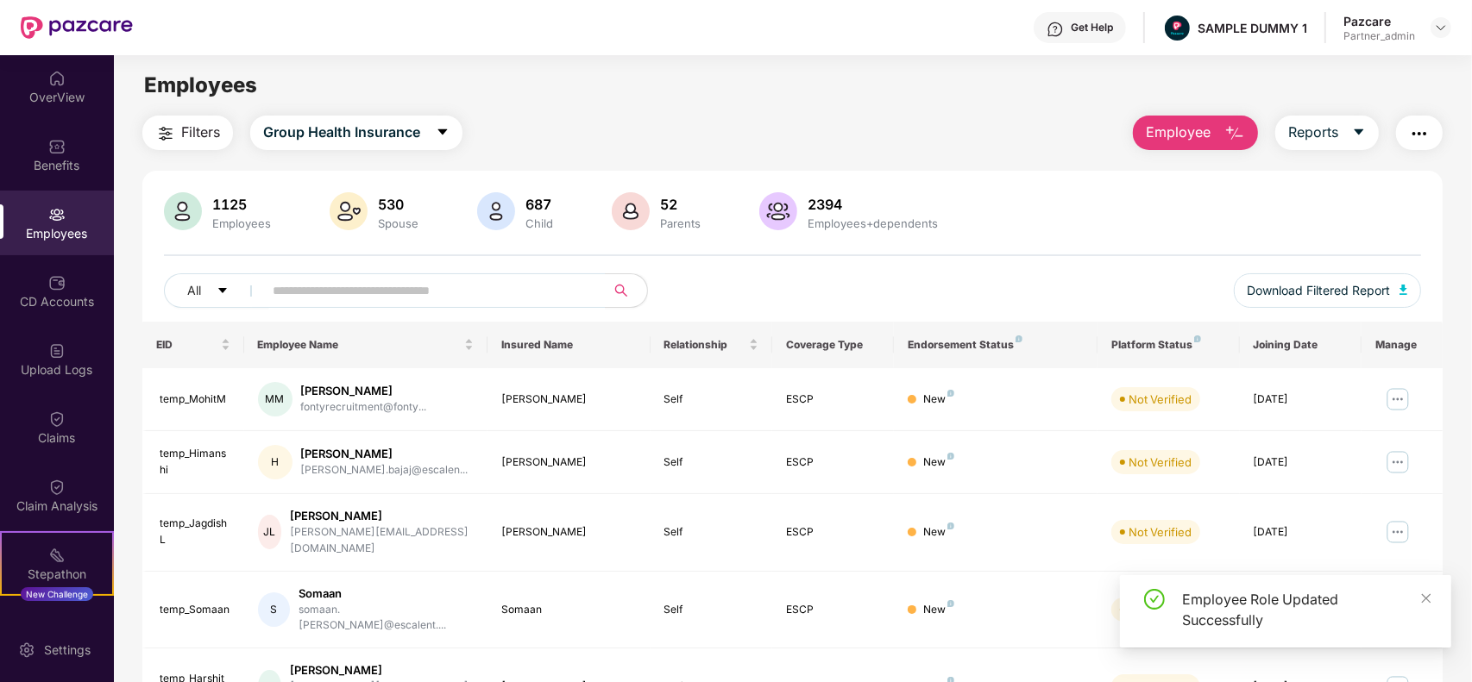
click at [1395, 471] on img at bounding box center [1398, 463] width 28 height 28
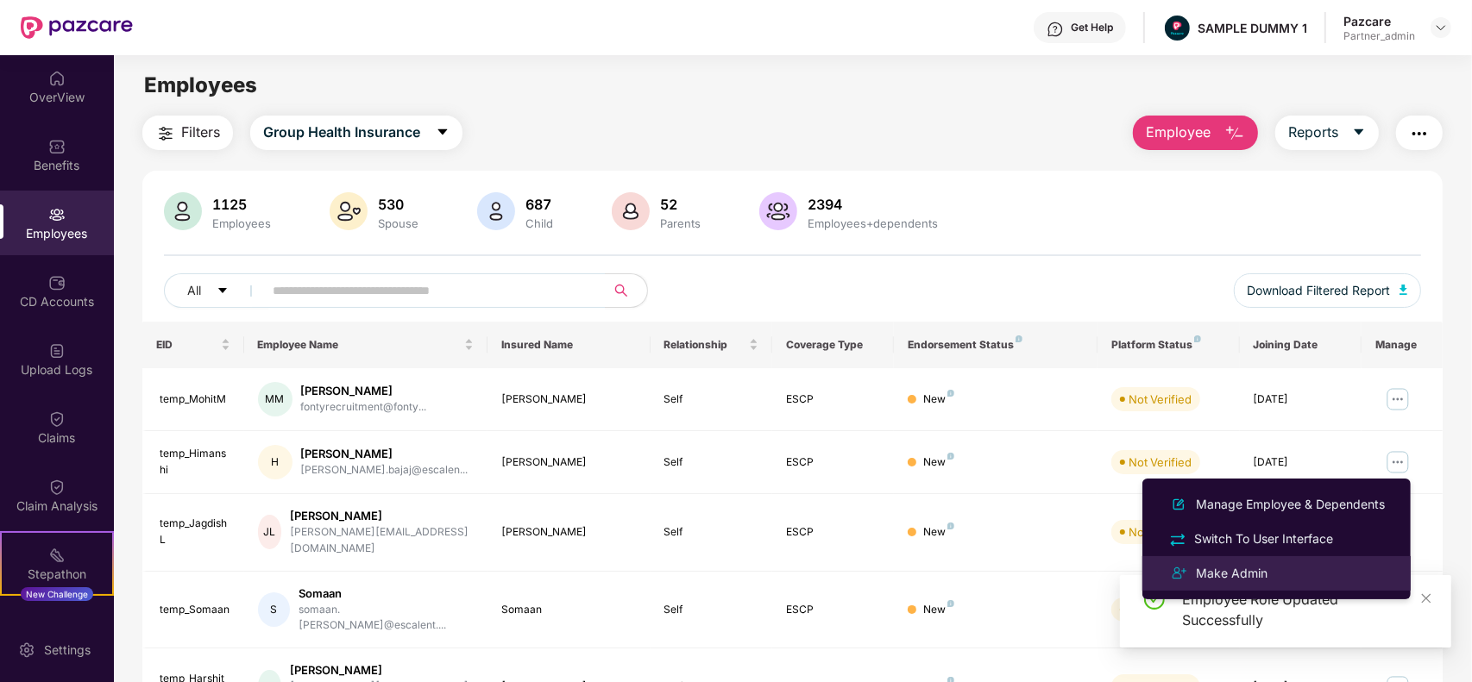
click at [1253, 583] on div "Make Admin" at bounding box center [1276, 573] width 223 height 21
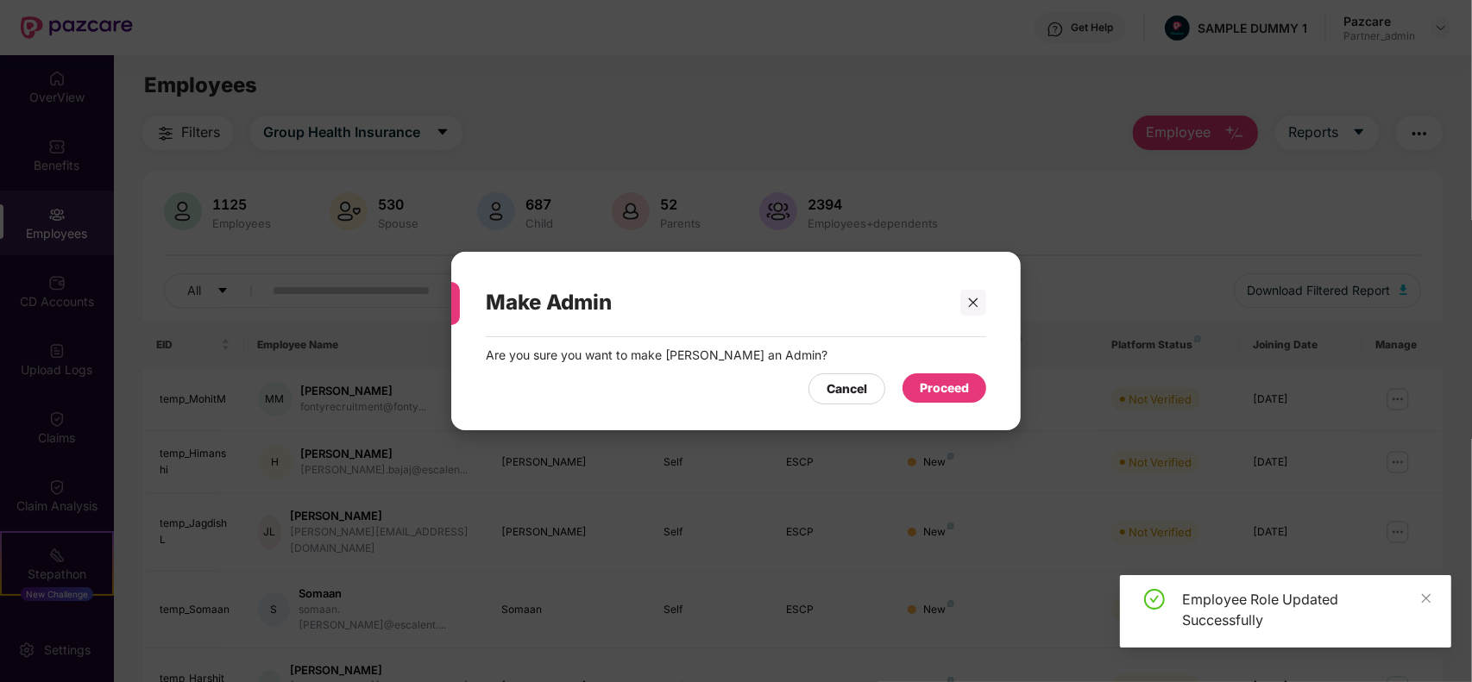
click at [930, 380] on div "Proceed" at bounding box center [944, 388] width 49 height 19
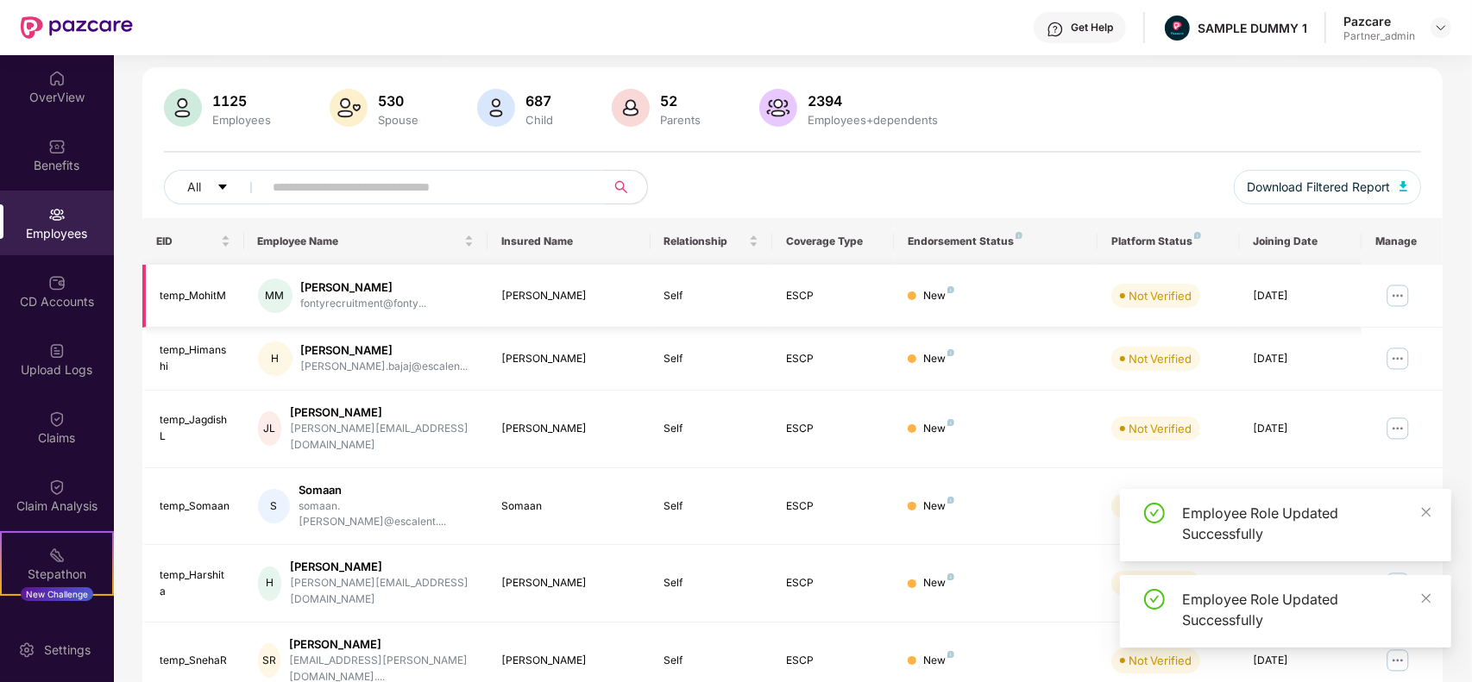
scroll to position [106, 0]
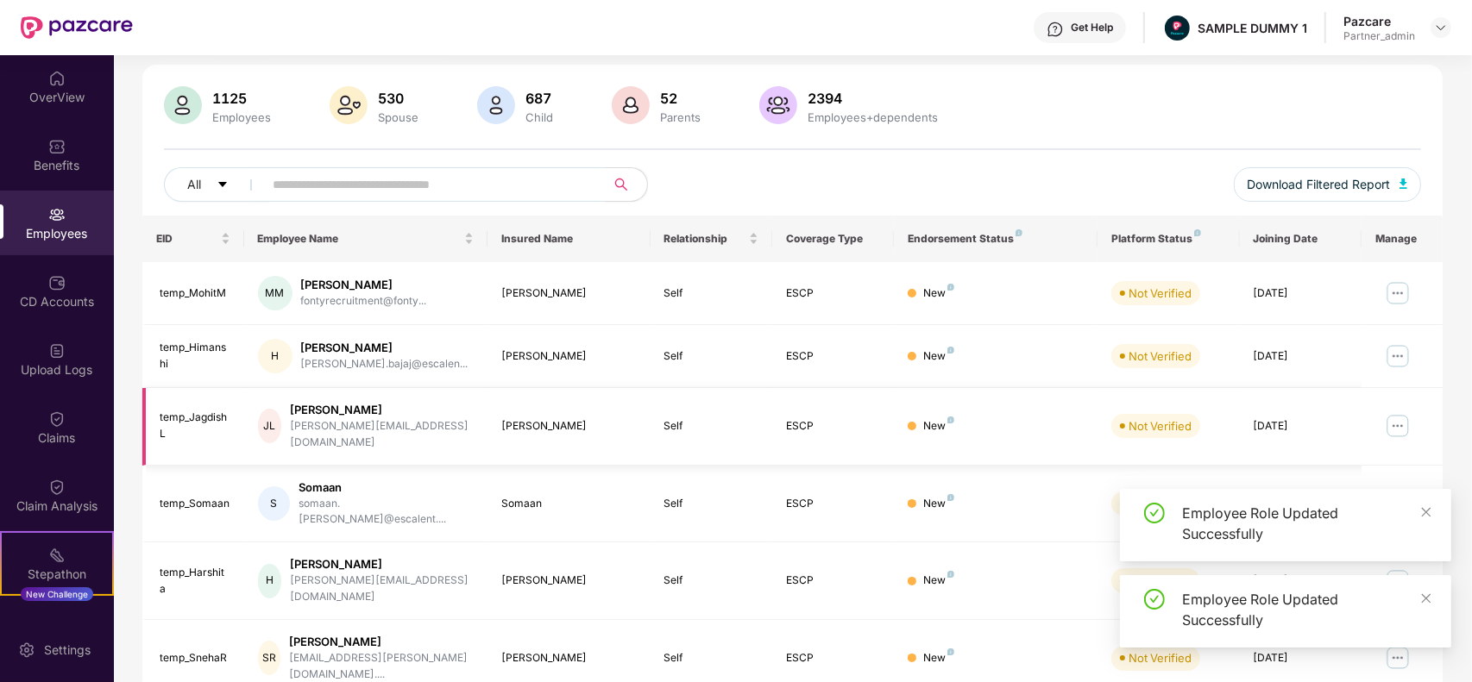
click at [1391, 412] on img at bounding box center [1398, 426] width 28 height 28
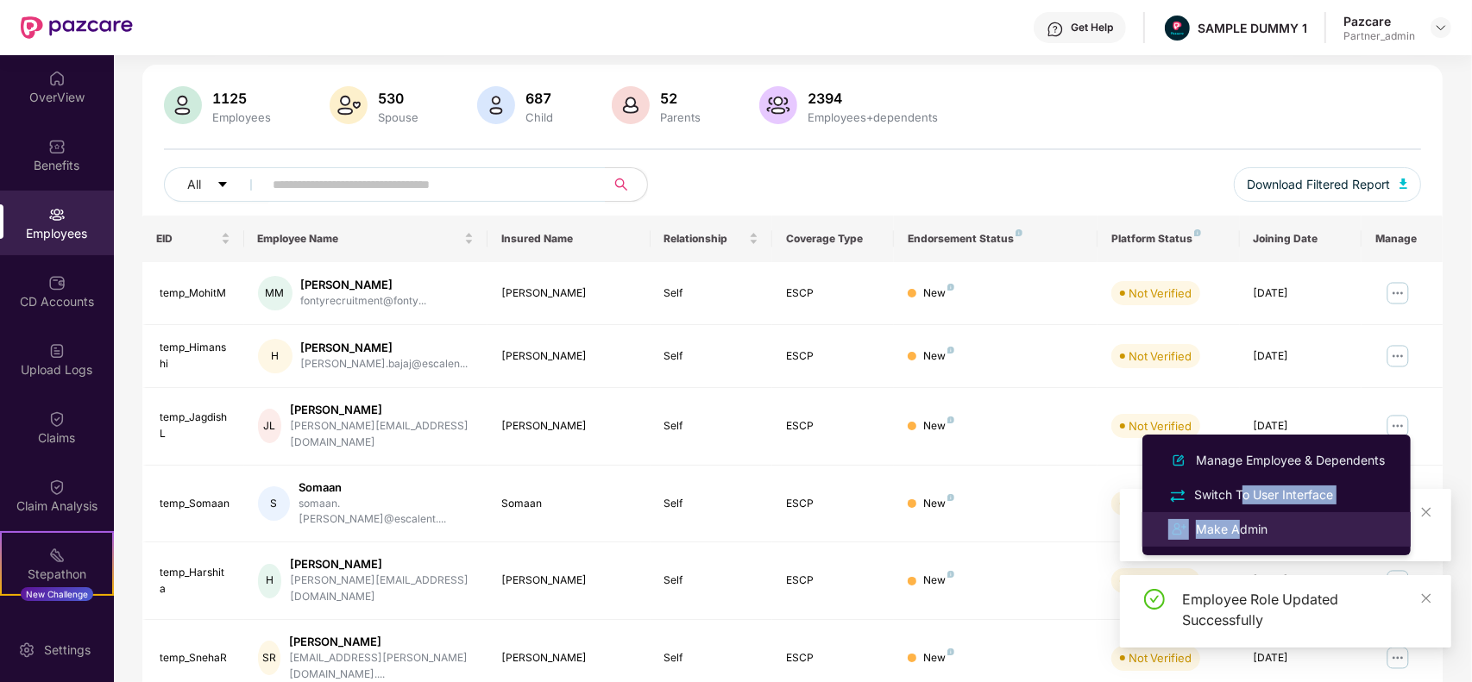
click at [1240, 514] on ul "Manage Employee & Dependents Switch To User Interface Make Admin" at bounding box center [1276, 495] width 268 height 121
click at [1268, 520] on div "Make Admin" at bounding box center [1231, 529] width 78 height 19
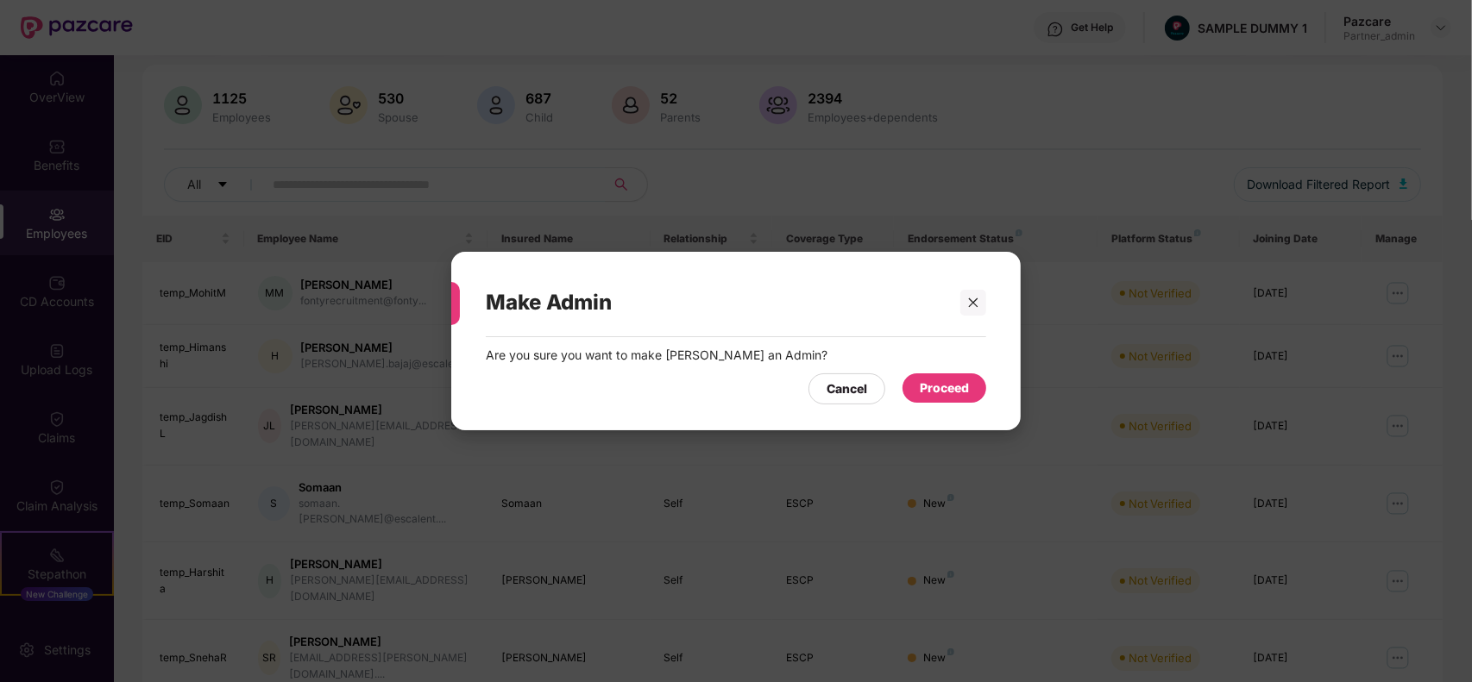
click at [972, 388] on div "Proceed" at bounding box center [944, 388] width 84 height 29
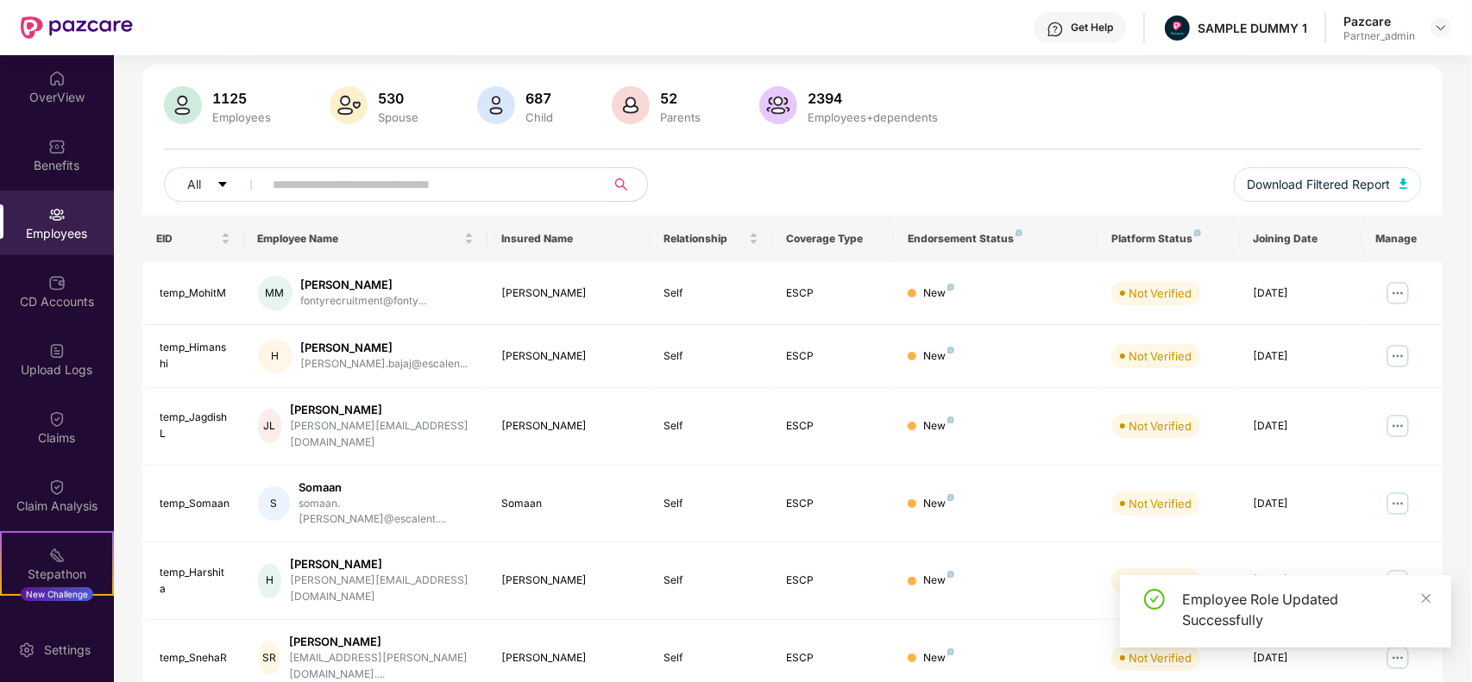
click at [1400, 490] on img at bounding box center [1398, 504] width 28 height 28
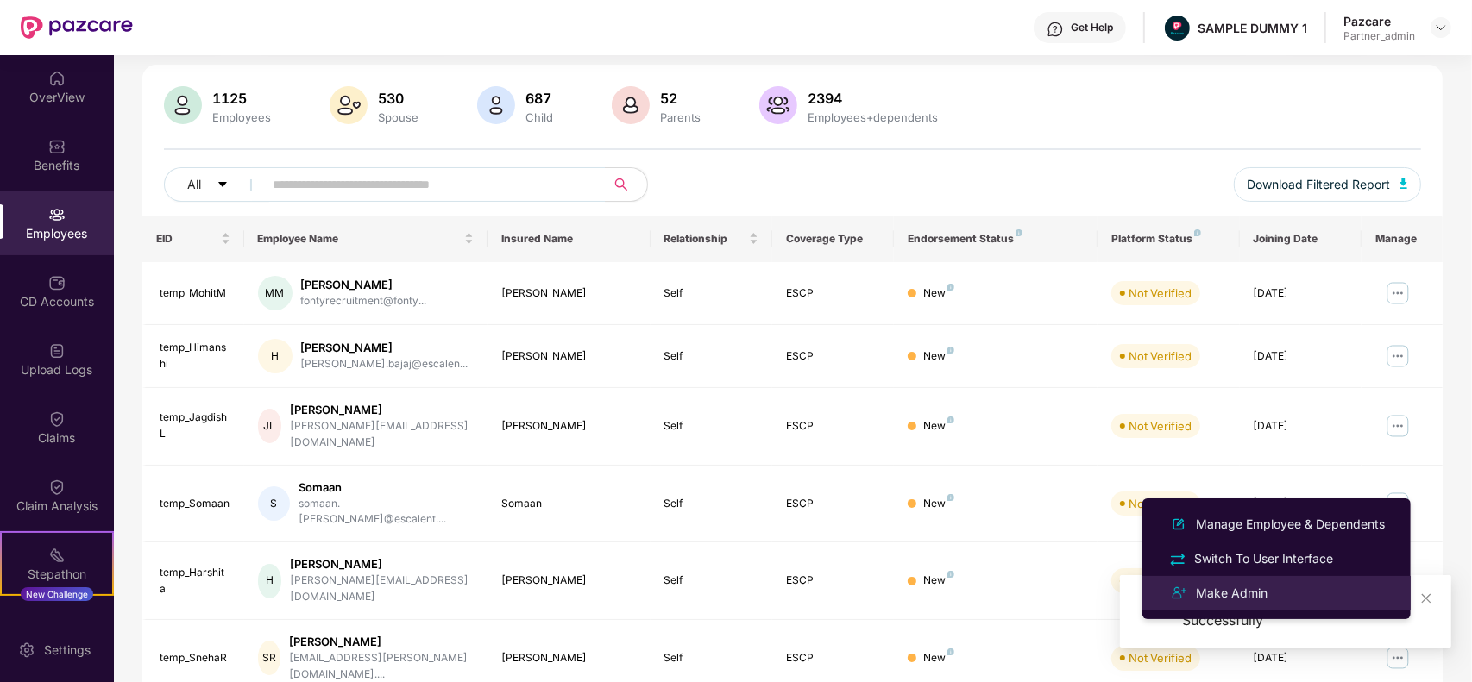
click at [1261, 580] on li "Make Admin" at bounding box center [1276, 593] width 268 height 35
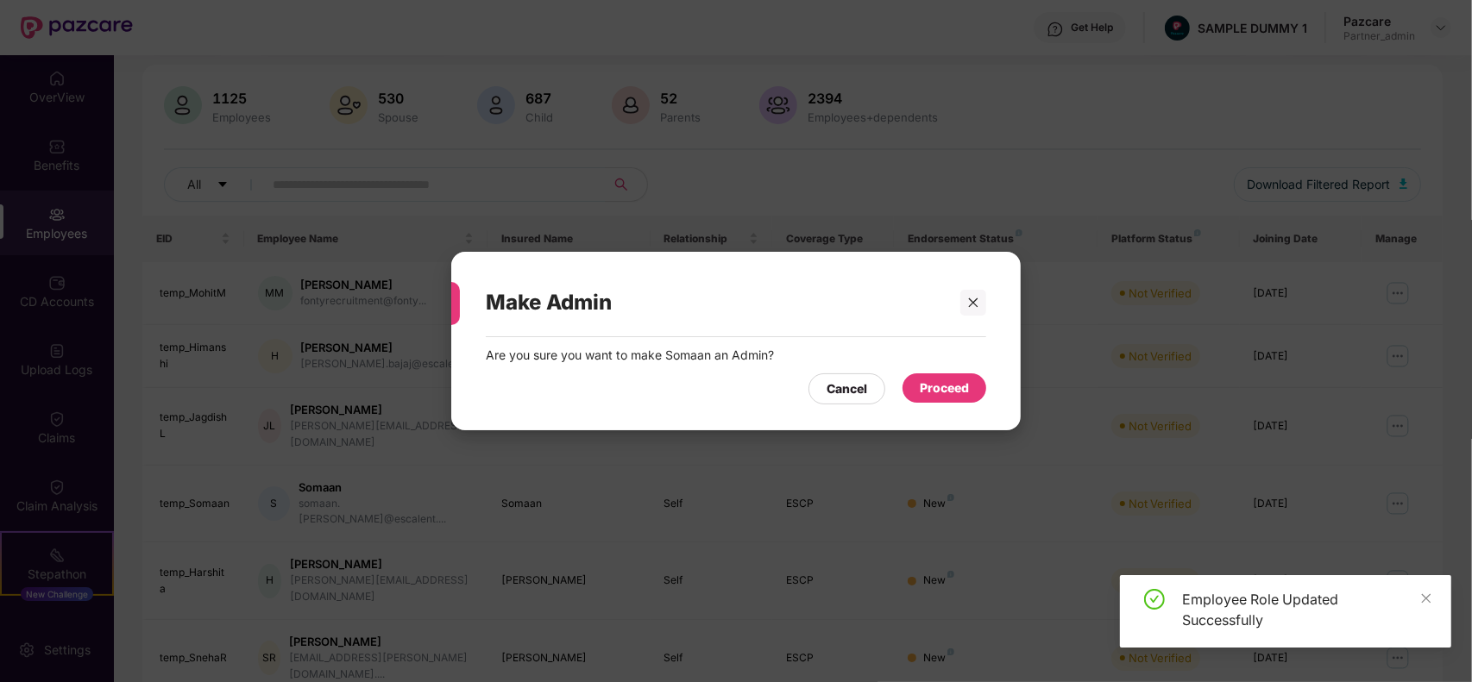
click at [951, 392] on div "Proceed" at bounding box center [944, 388] width 49 height 19
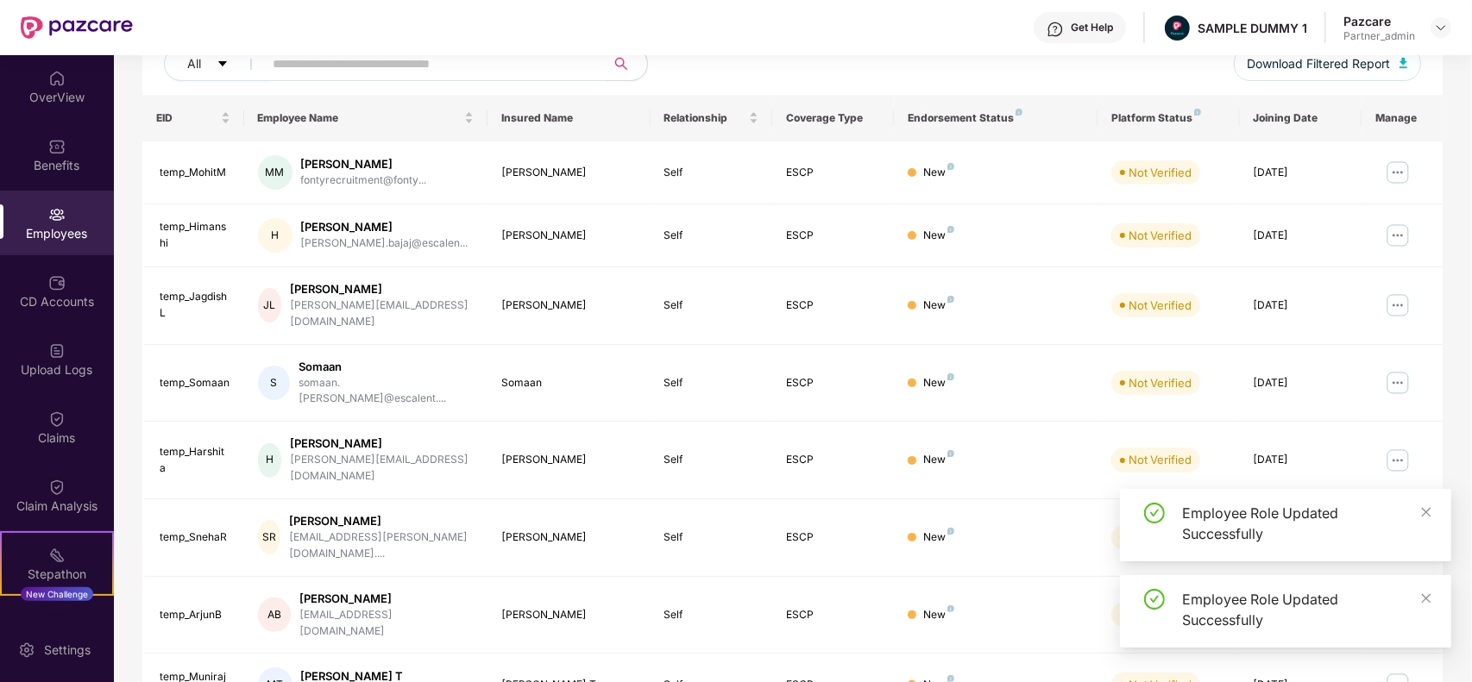
scroll to position [233, 0]
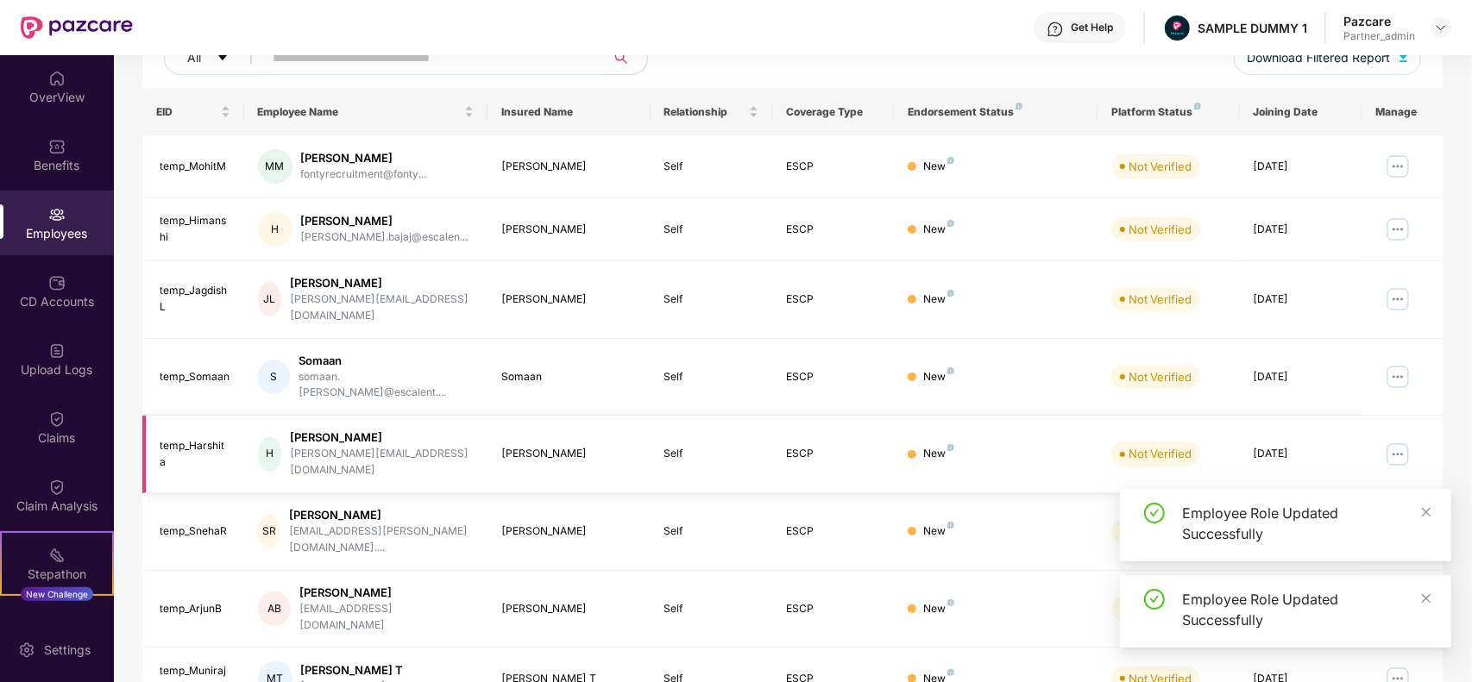
click at [1395, 441] on img at bounding box center [1398, 455] width 28 height 28
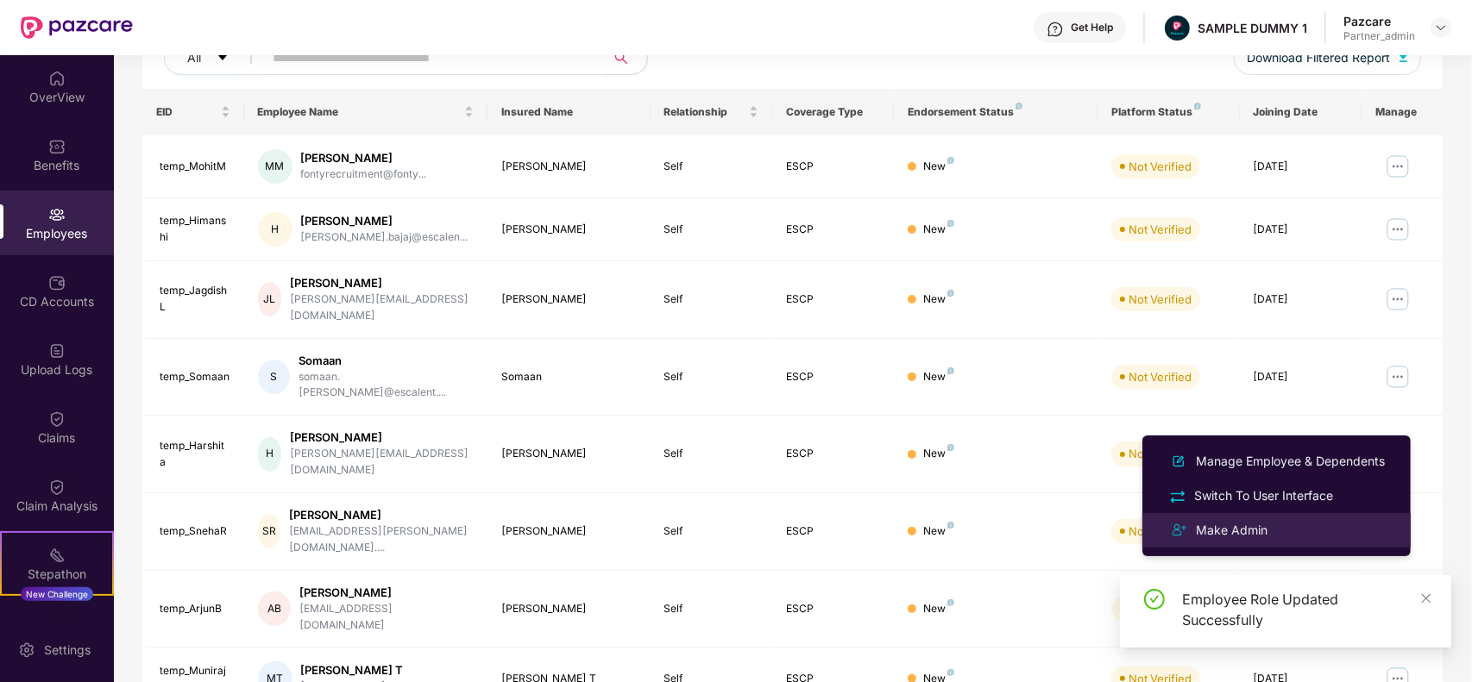
click at [1249, 537] on div "Make Admin" at bounding box center [1231, 530] width 78 height 19
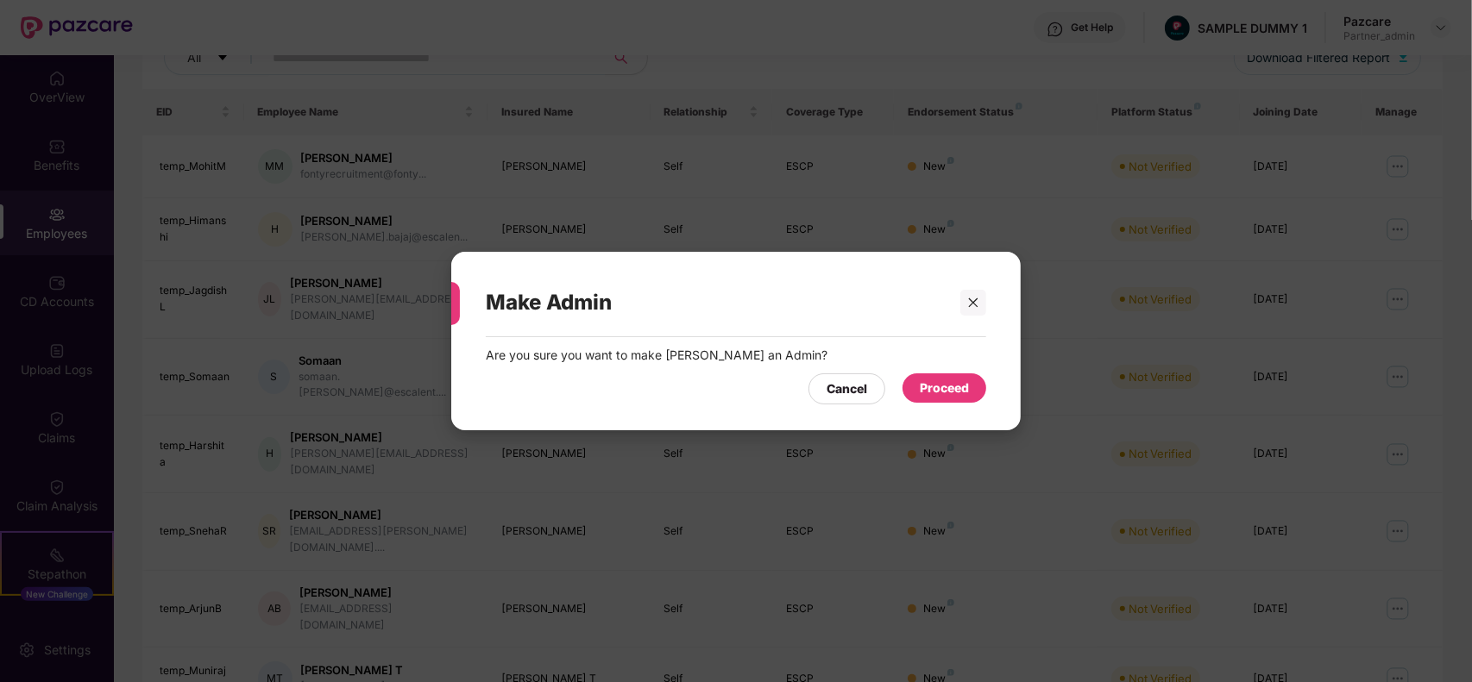
click at [958, 372] on div "Cancel Proceed" at bounding box center [736, 385] width 500 height 40
click at [953, 380] on div "Proceed" at bounding box center [944, 388] width 49 height 19
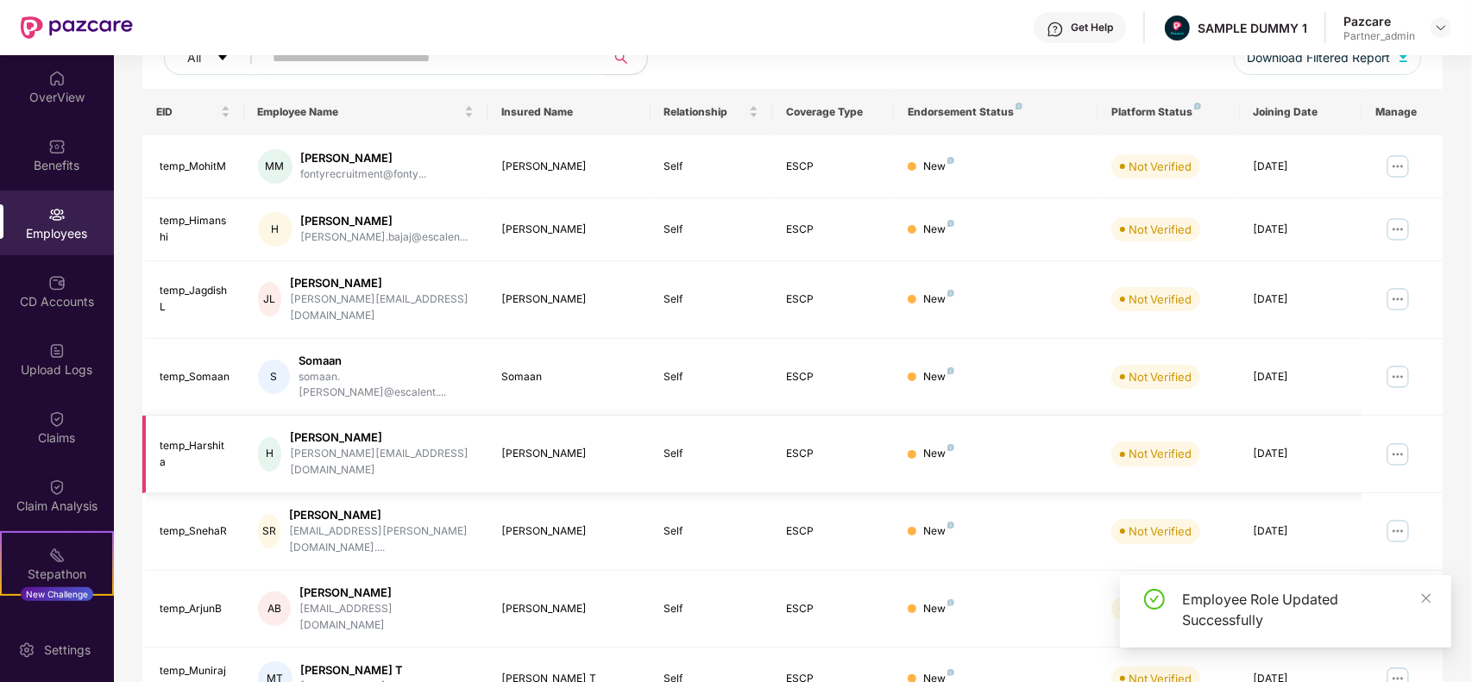
click at [1390, 441] on img at bounding box center [1398, 455] width 28 height 28
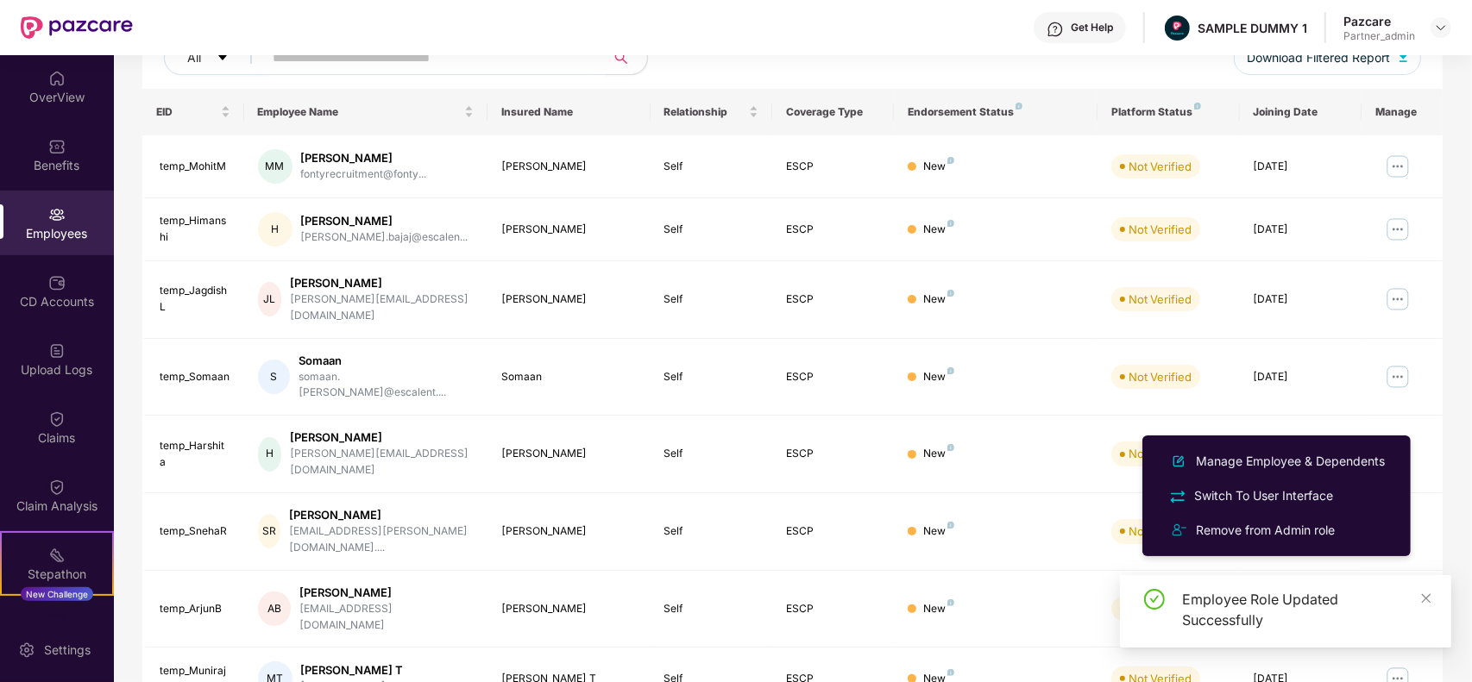
click at [1445, 407] on div "Filters Group Health Insurance Employee Reports 1125 Employees 530 Spouse 687 C…" at bounding box center [792, 398] width 1357 height 1031
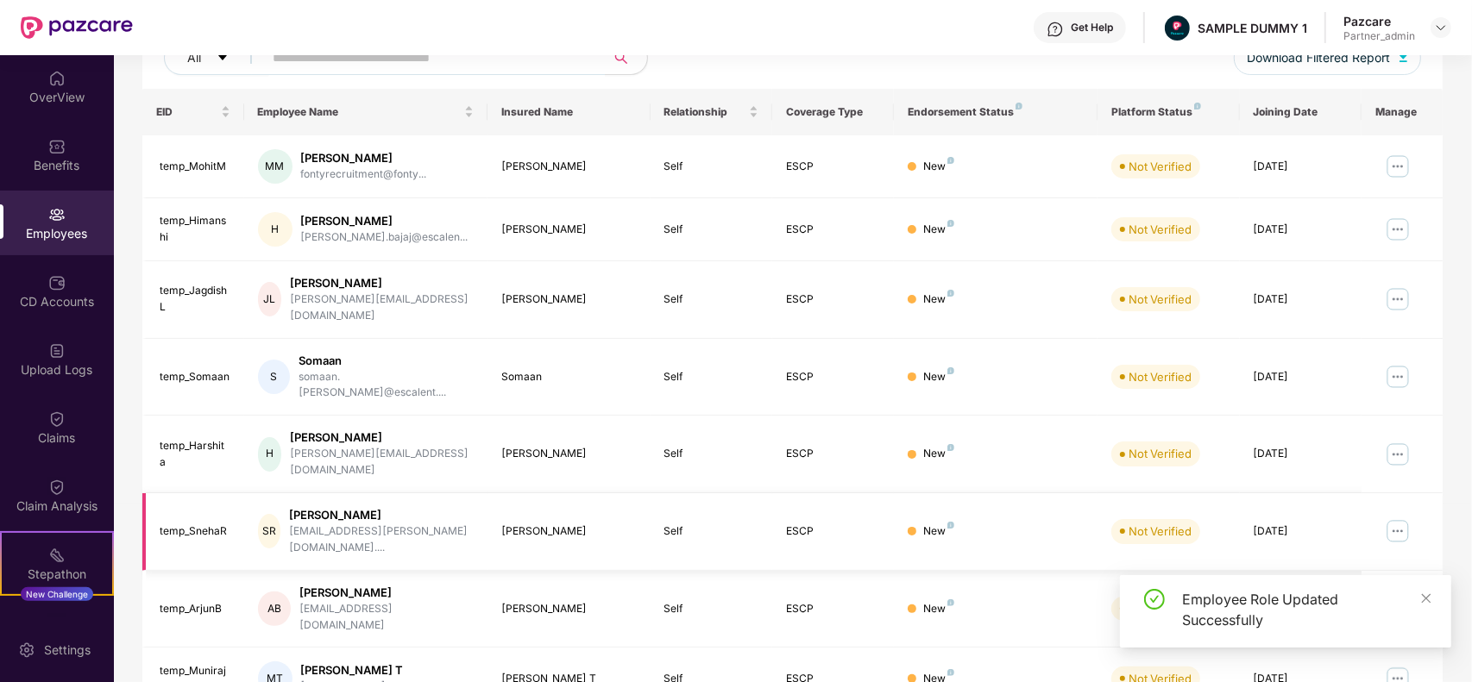
click at [1399, 518] on img at bounding box center [1398, 532] width 28 height 28
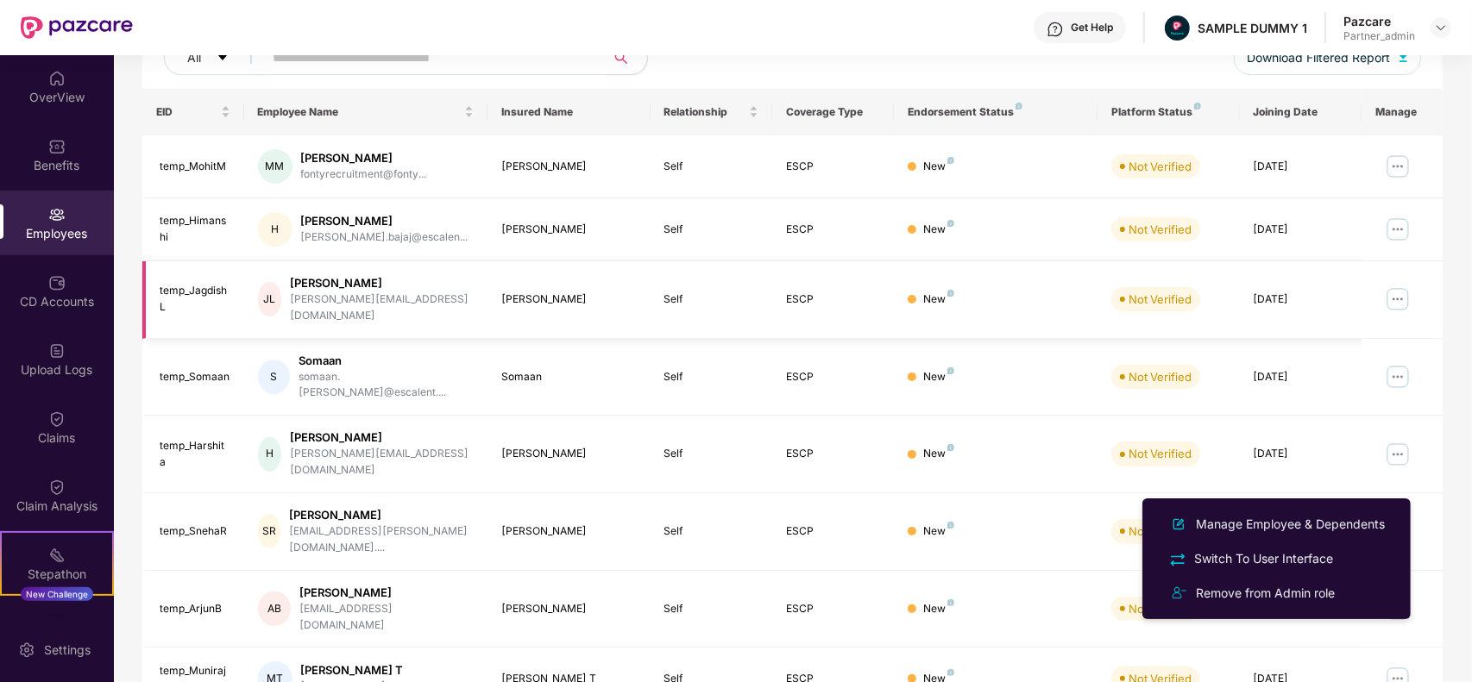
click at [1400, 292] on img at bounding box center [1398, 300] width 28 height 28
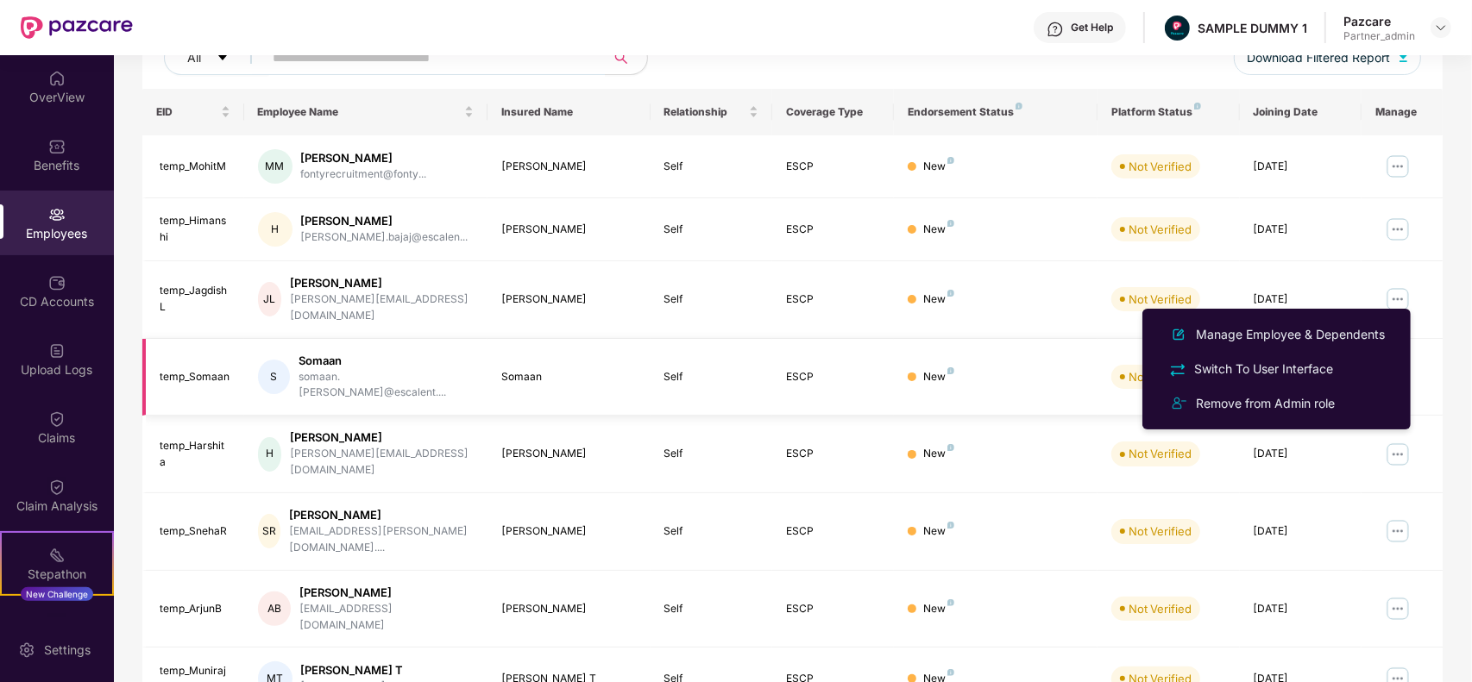
click at [1422, 339] on td at bounding box center [1401, 378] width 81 height 78
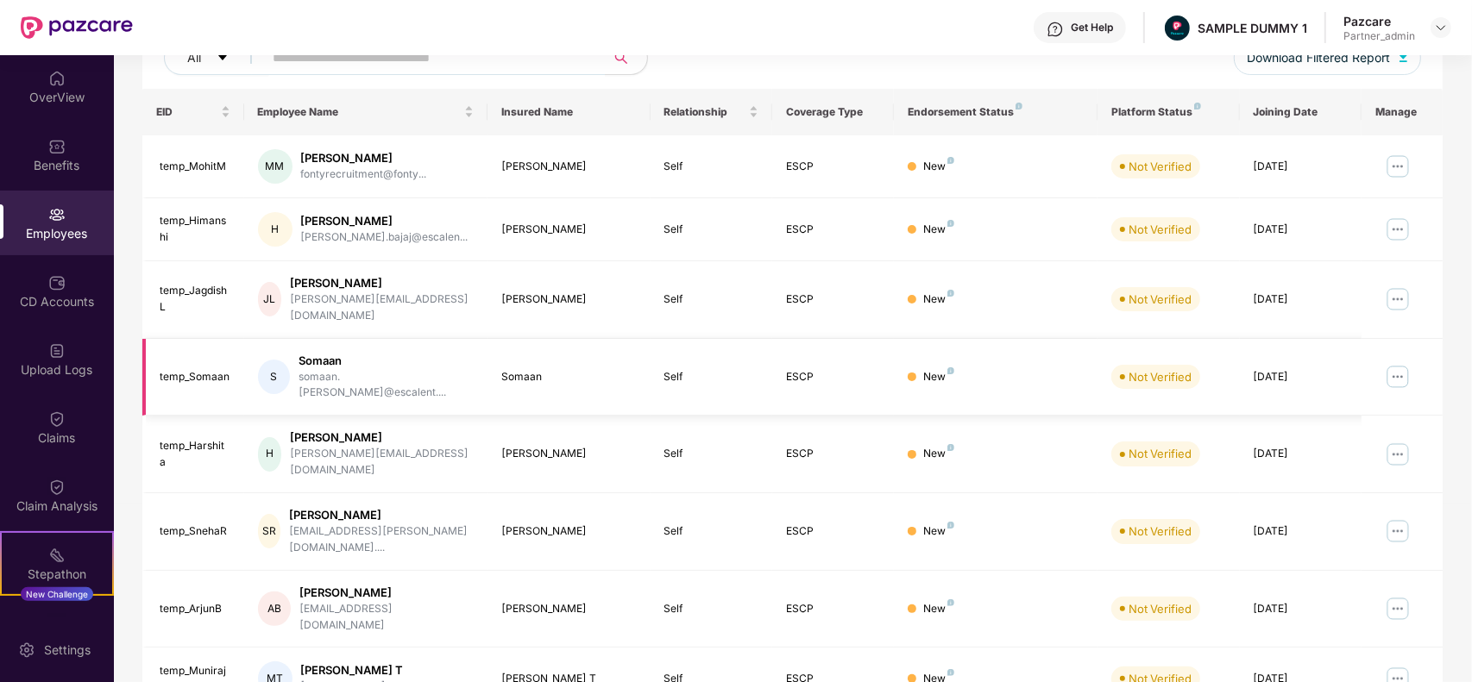
scroll to position [0, 0]
